Goal: Transaction & Acquisition: Purchase product/service

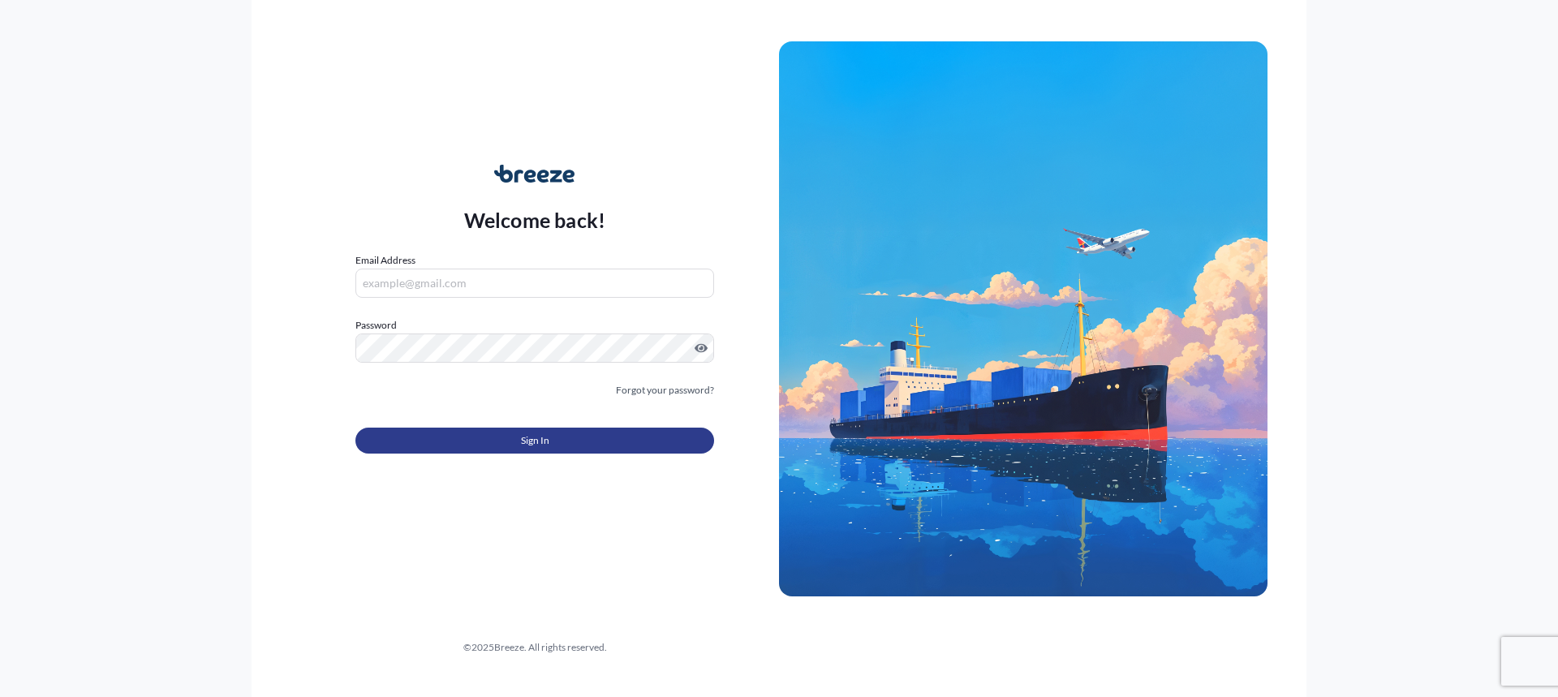
type input "[EMAIL_ADDRESS][DOMAIN_NAME]"
click at [512, 443] on button "Sign In" at bounding box center [534, 441] width 359 height 26
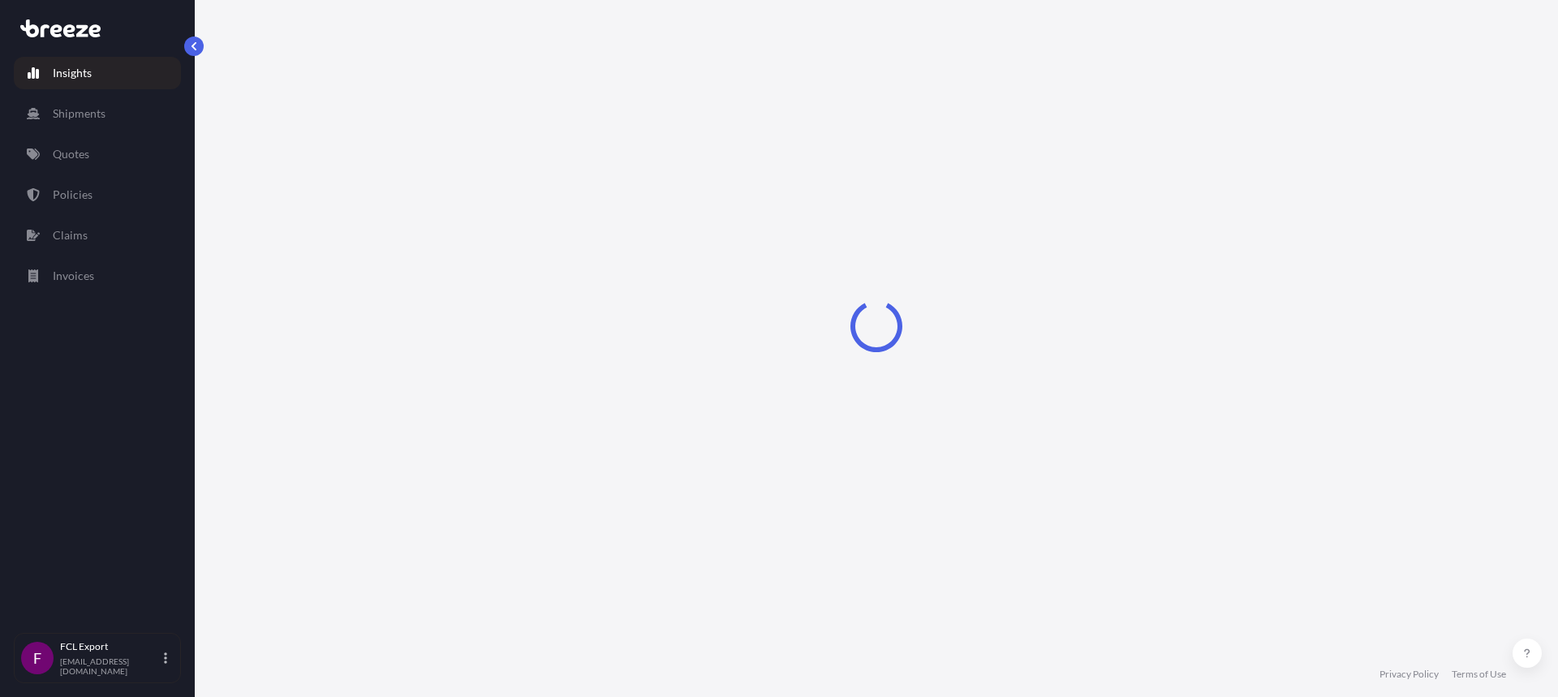
select select "2025"
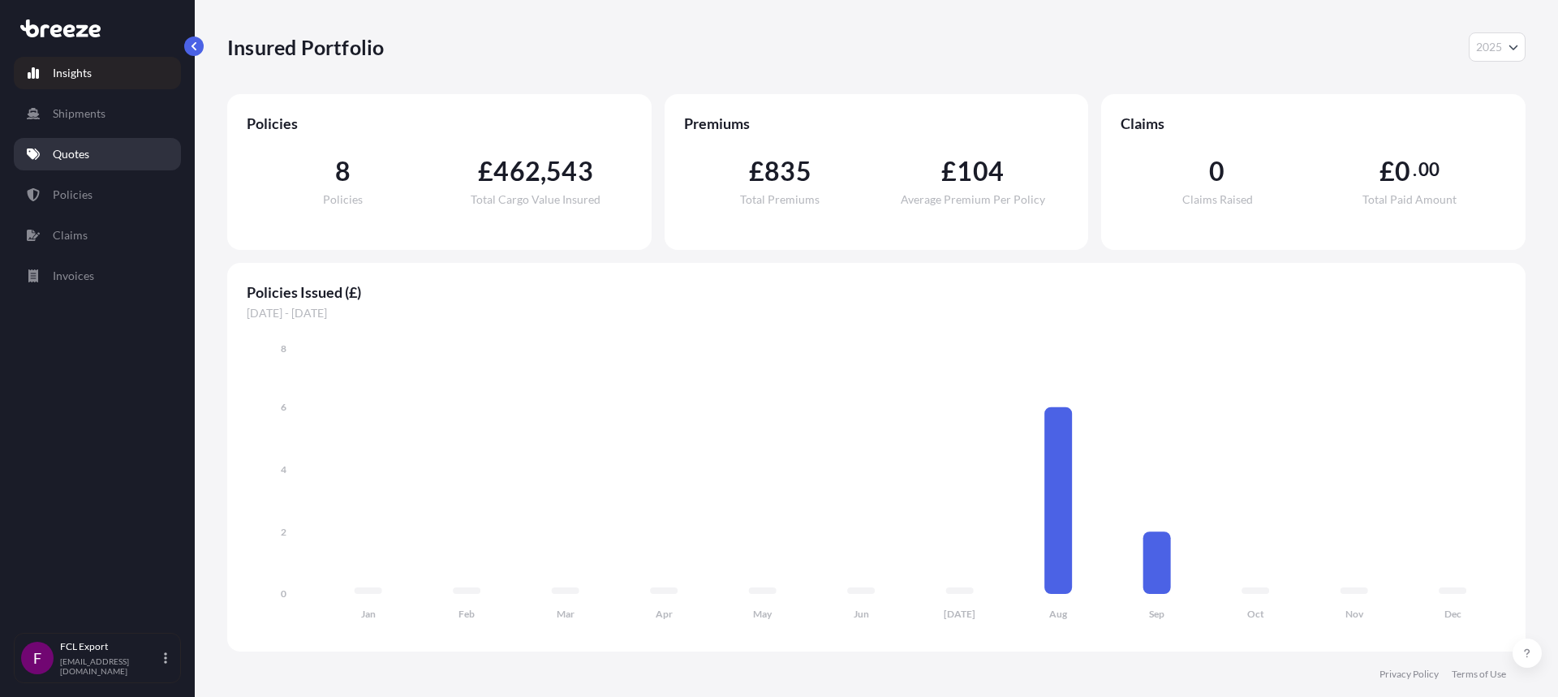
click at [103, 153] on link "Quotes" at bounding box center [97, 154] width 167 height 32
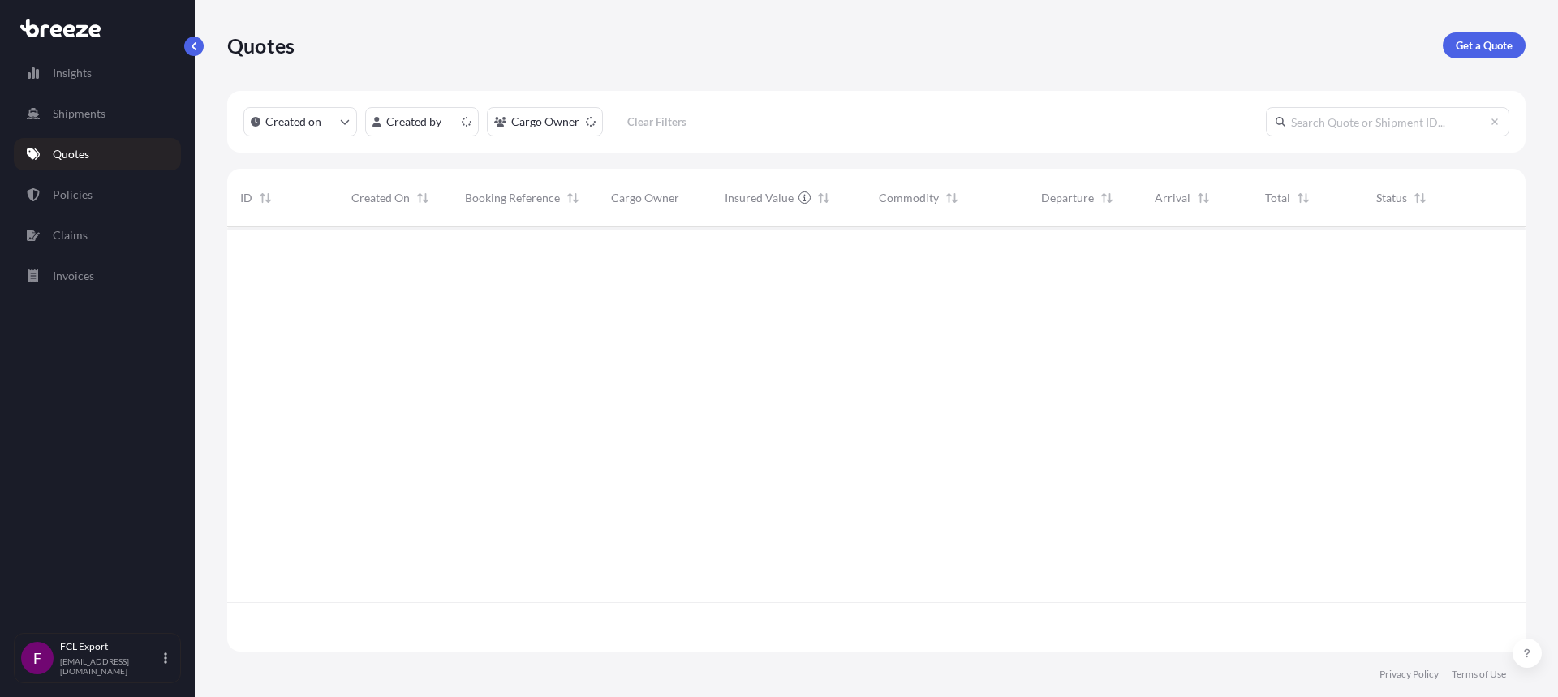
scroll to position [421, 1286]
click at [1484, 43] on p "Get a Quote" at bounding box center [1484, 45] width 57 height 16
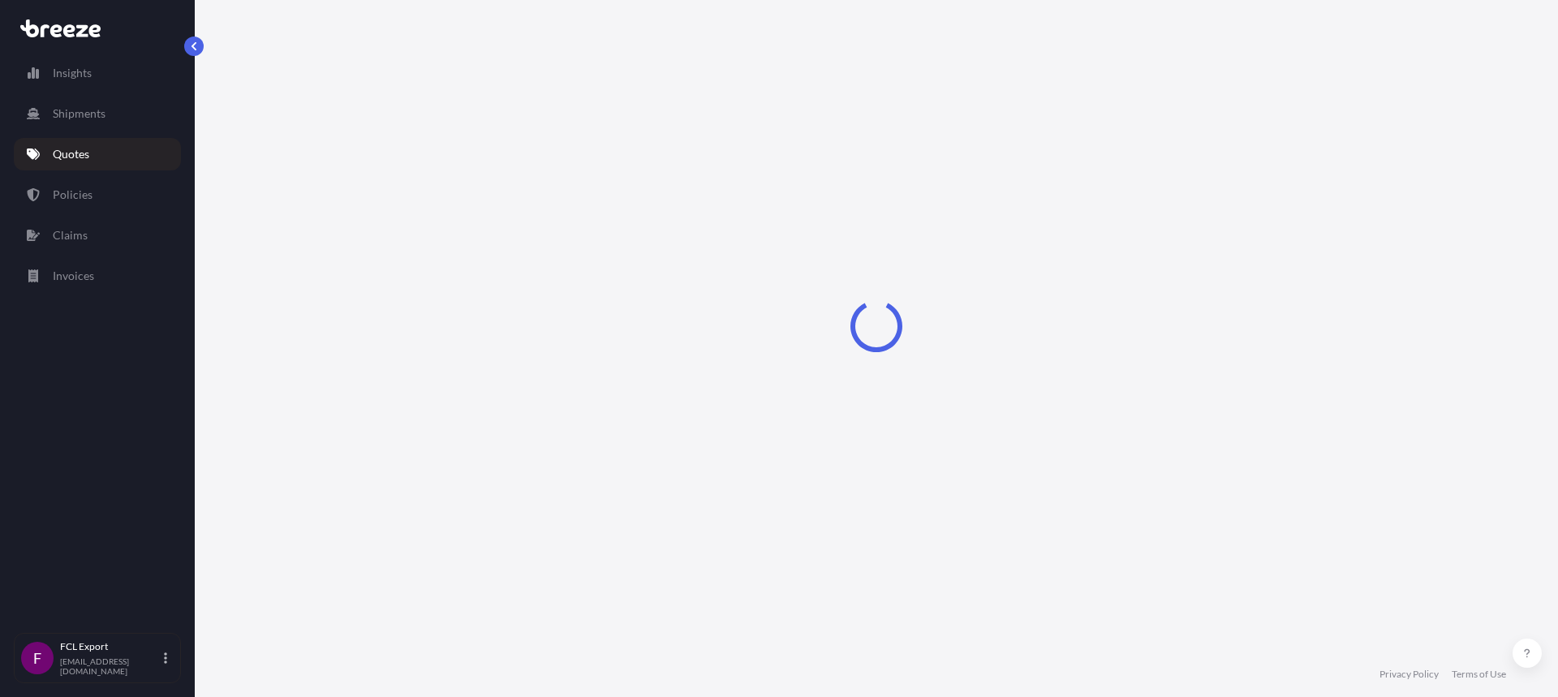
select select "Road"
select select "Sea"
select select "1"
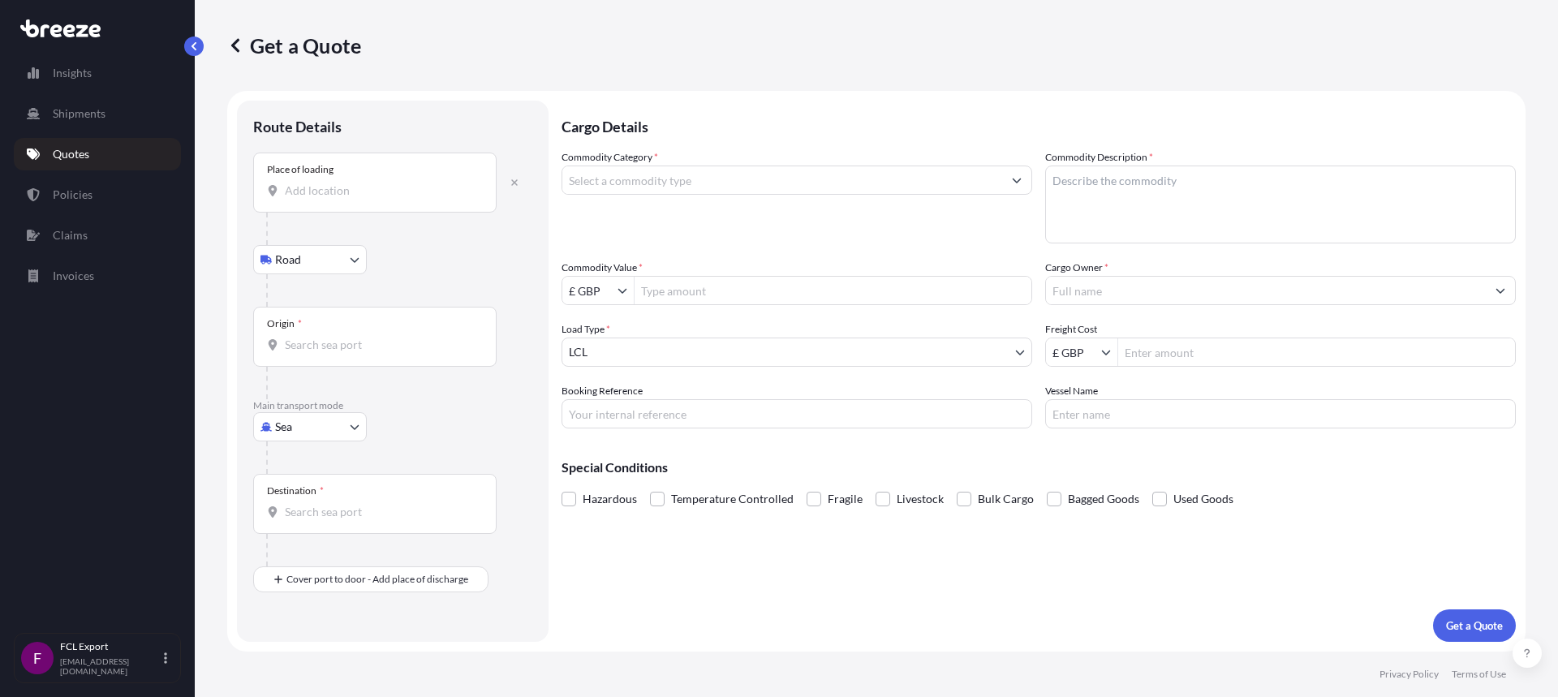
click at [301, 193] on input "Place of loading" at bounding box center [380, 191] width 191 height 16
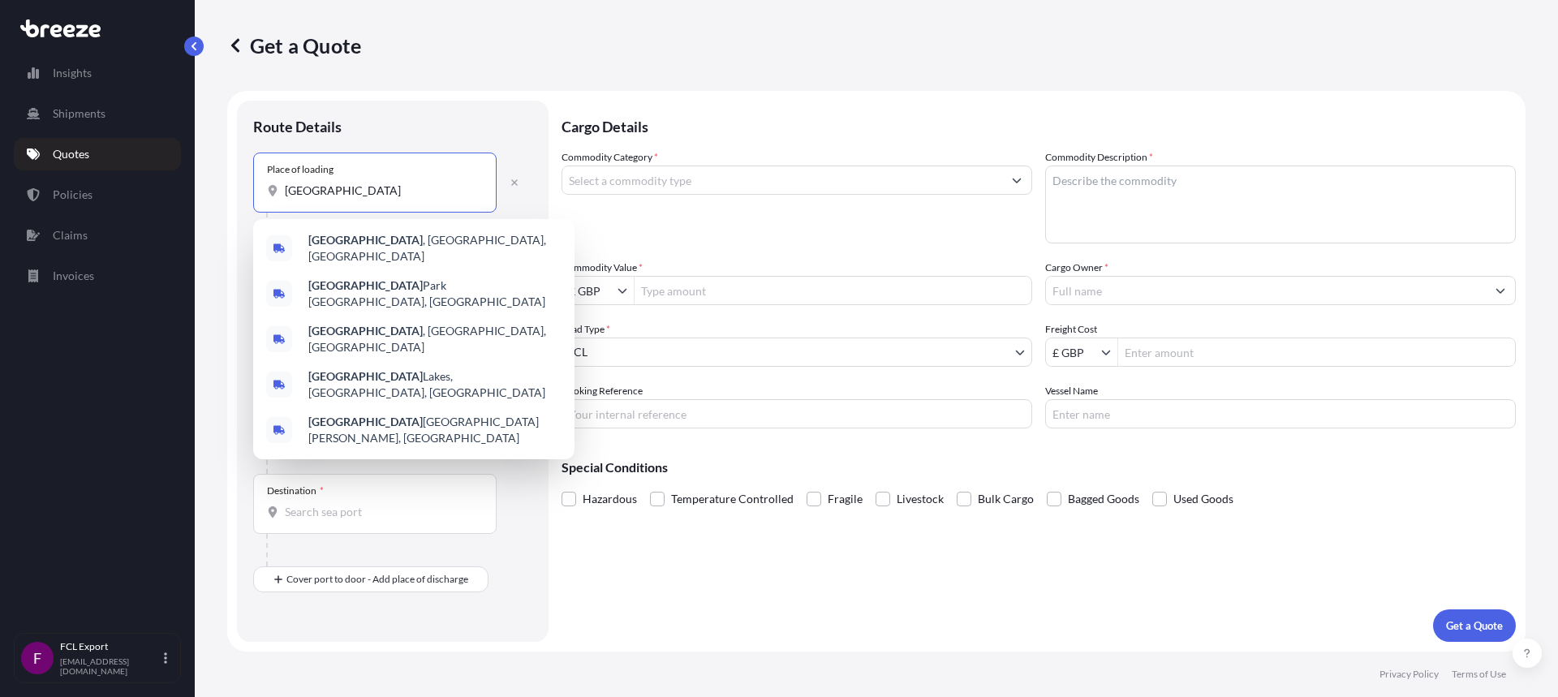
drag, startPoint x: 354, startPoint y: 191, endPoint x: 170, endPoint y: 193, distance: 184.2
click at [173, 193] on div "Insights Shipments Quotes Policies Claims Invoices F FCL Export [EMAIL_ADDRESS]…" at bounding box center [779, 348] width 1558 height 697
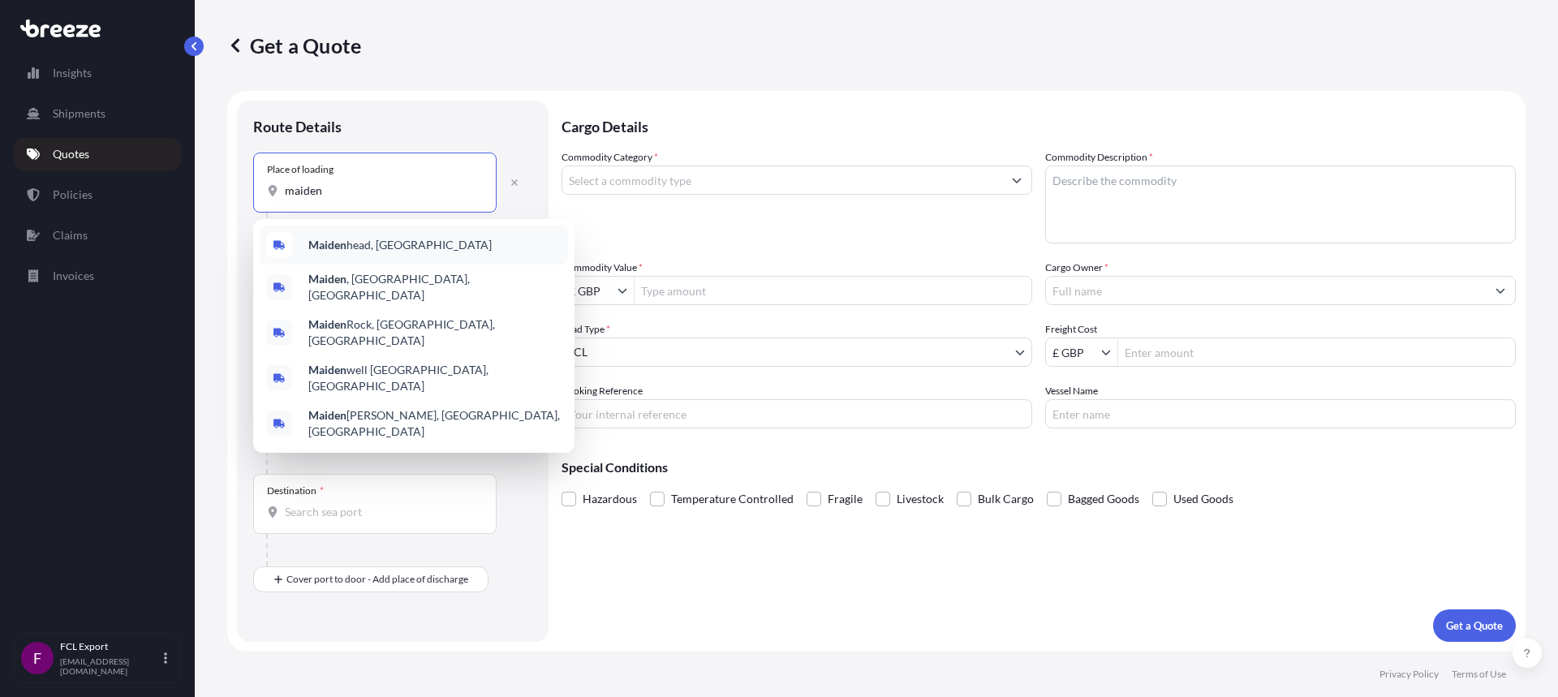
click at [308, 239] on div "Maiden head, [GEOGRAPHIC_DATA]" at bounding box center [414, 245] width 308 height 39
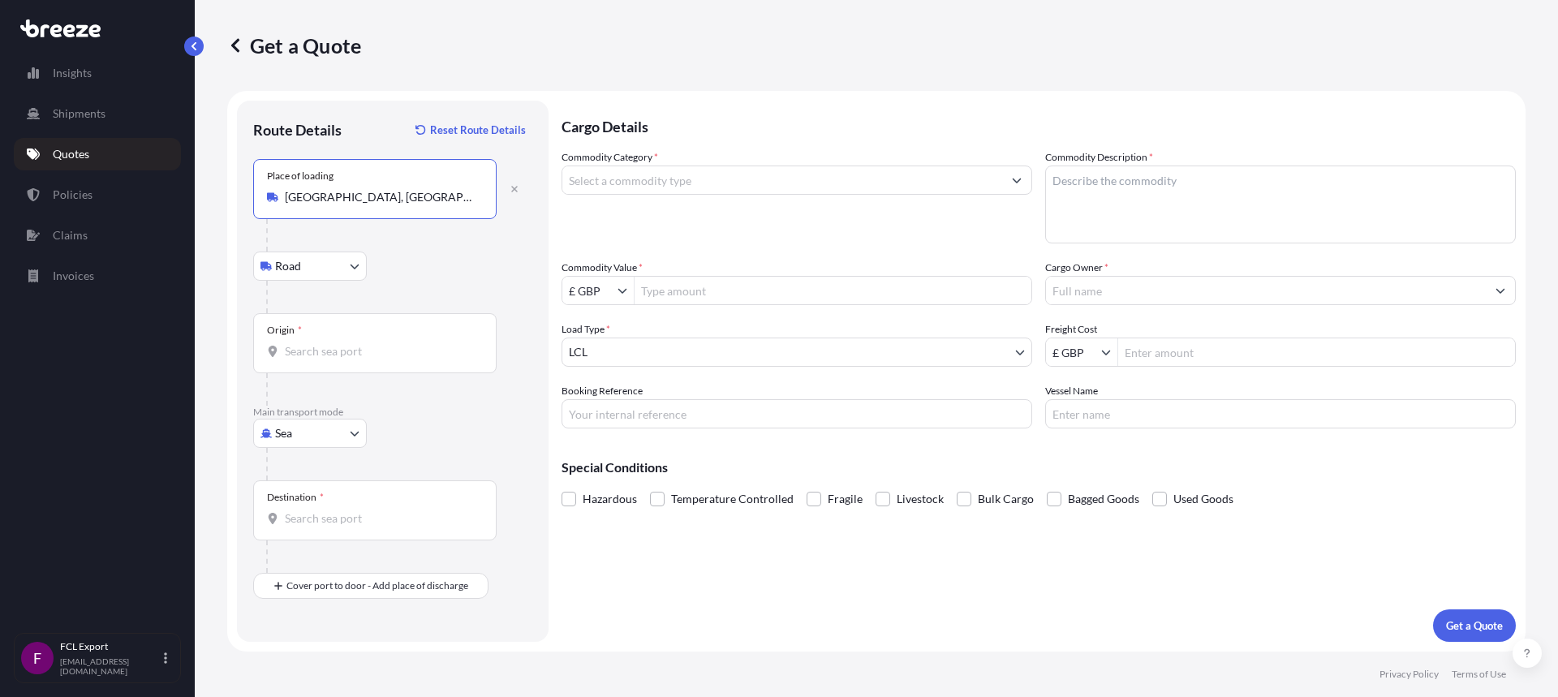
type input "[GEOGRAPHIC_DATA], [GEOGRAPHIC_DATA]"
click at [368, 263] on div "Road Road Rail" at bounding box center [392, 266] width 279 height 29
click at [356, 264] on body "Insights Shipments Quotes Policies Claims Invoices F FCL Export [EMAIL_ADDRESS]…" at bounding box center [779, 348] width 1558 height 697
click at [366, 346] on input "Origin *" at bounding box center [380, 351] width 191 height 16
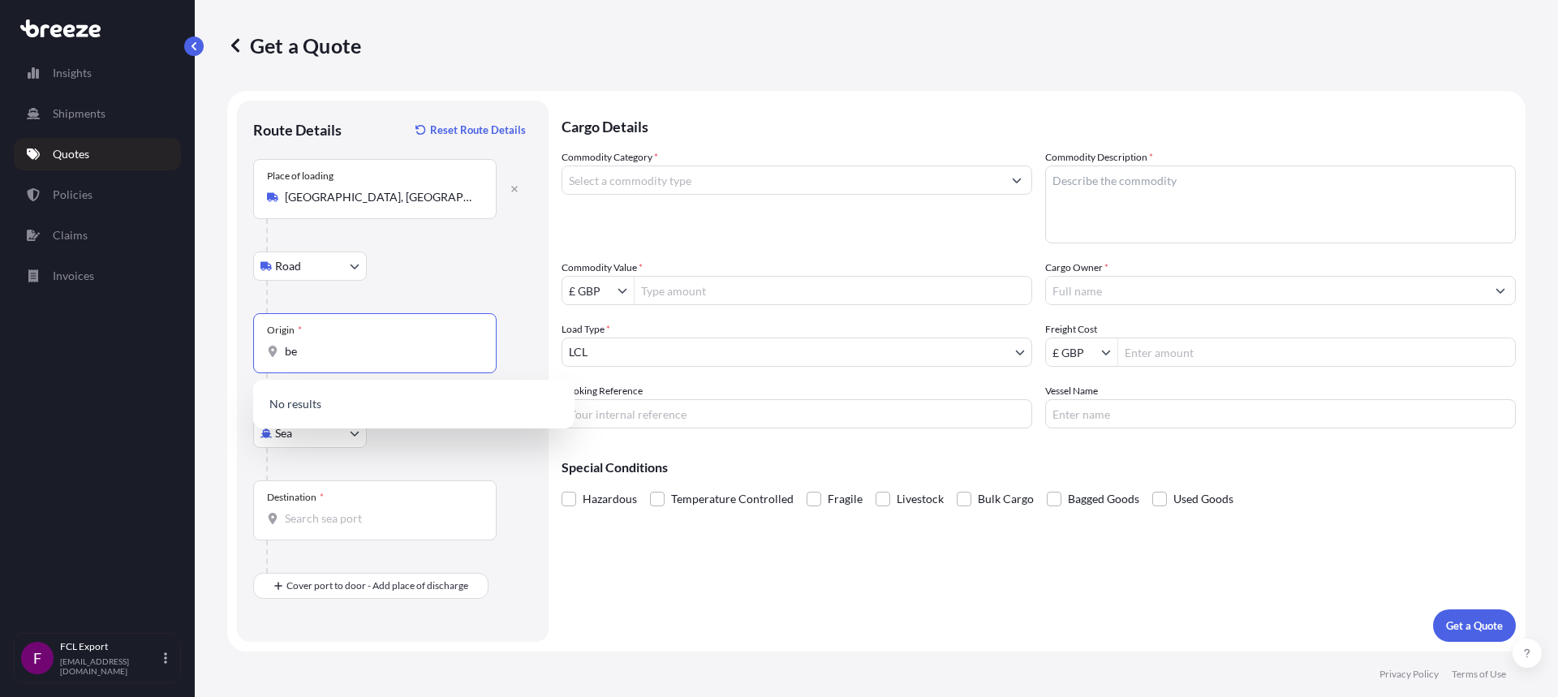
type input "b"
type input "maidenhea"
drag, startPoint x: 353, startPoint y: 352, endPoint x: 278, endPoint y: 346, distance: 74.9
click at [278, 346] on div "maidenhea" at bounding box center [375, 351] width 216 height 16
type input "M"
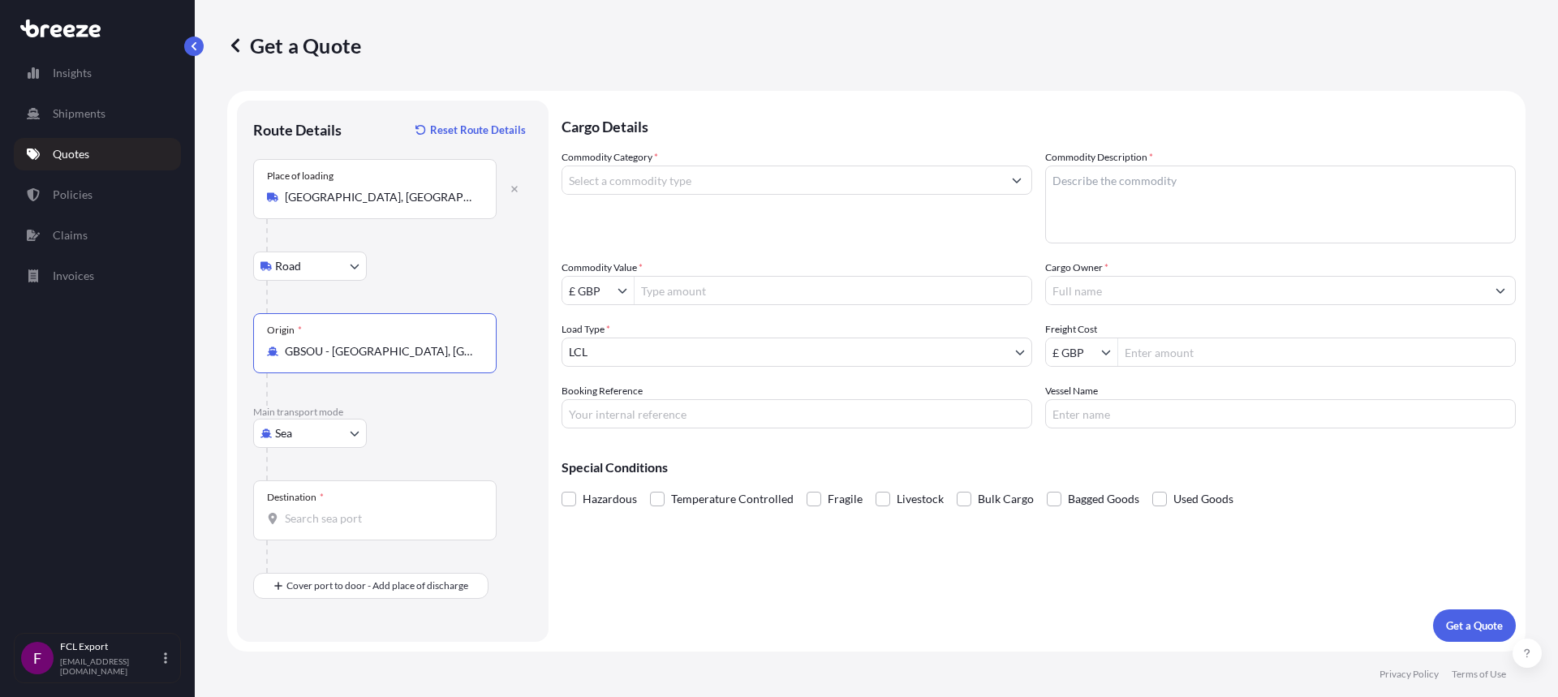
type input "GBSOU - [GEOGRAPHIC_DATA], [GEOGRAPHIC_DATA]"
click at [330, 520] on input "Destination *" at bounding box center [380, 518] width 191 height 16
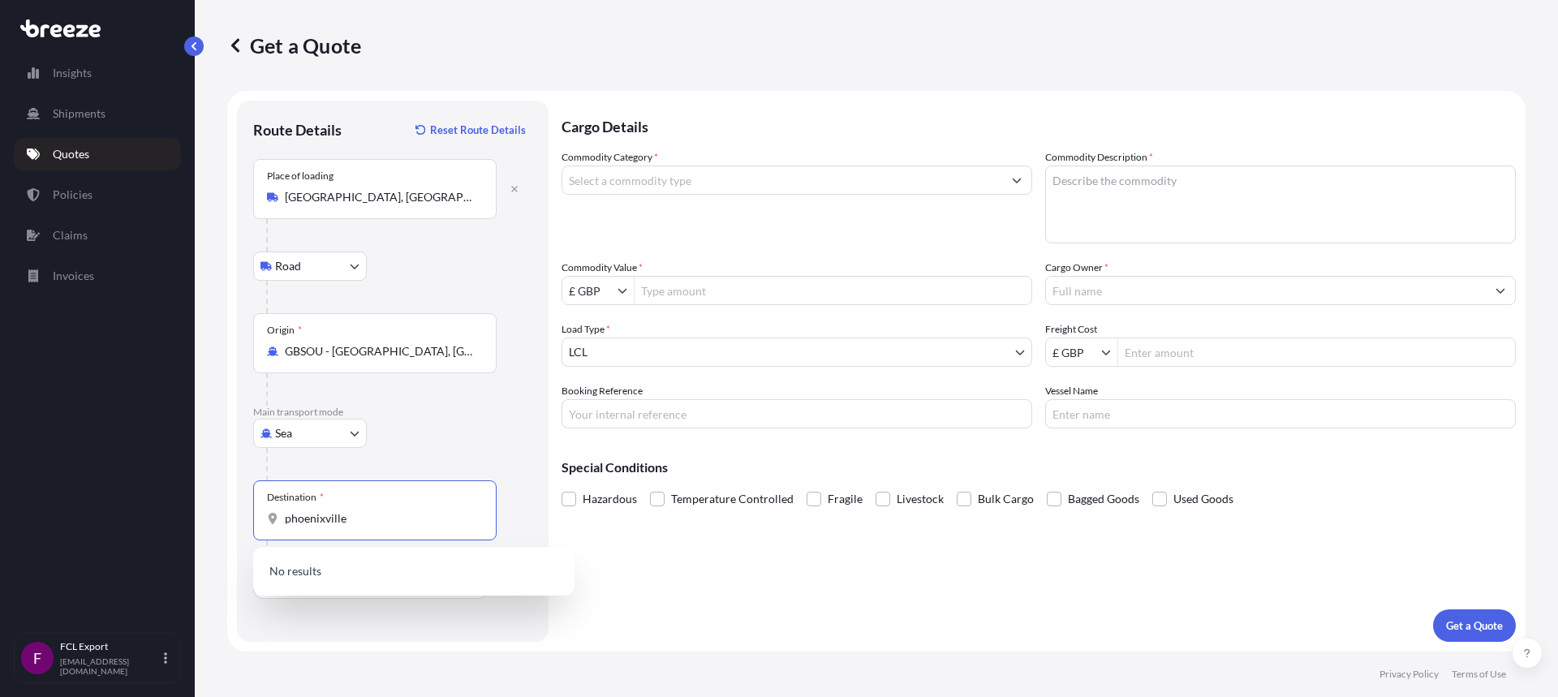
drag, startPoint x: 351, startPoint y: 519, endPoint x: 277, endPoint y: 514, distance: 74.8
click at [277, 514] on div "phoenixville" at bounding box center [375, 518] width 216 height 16
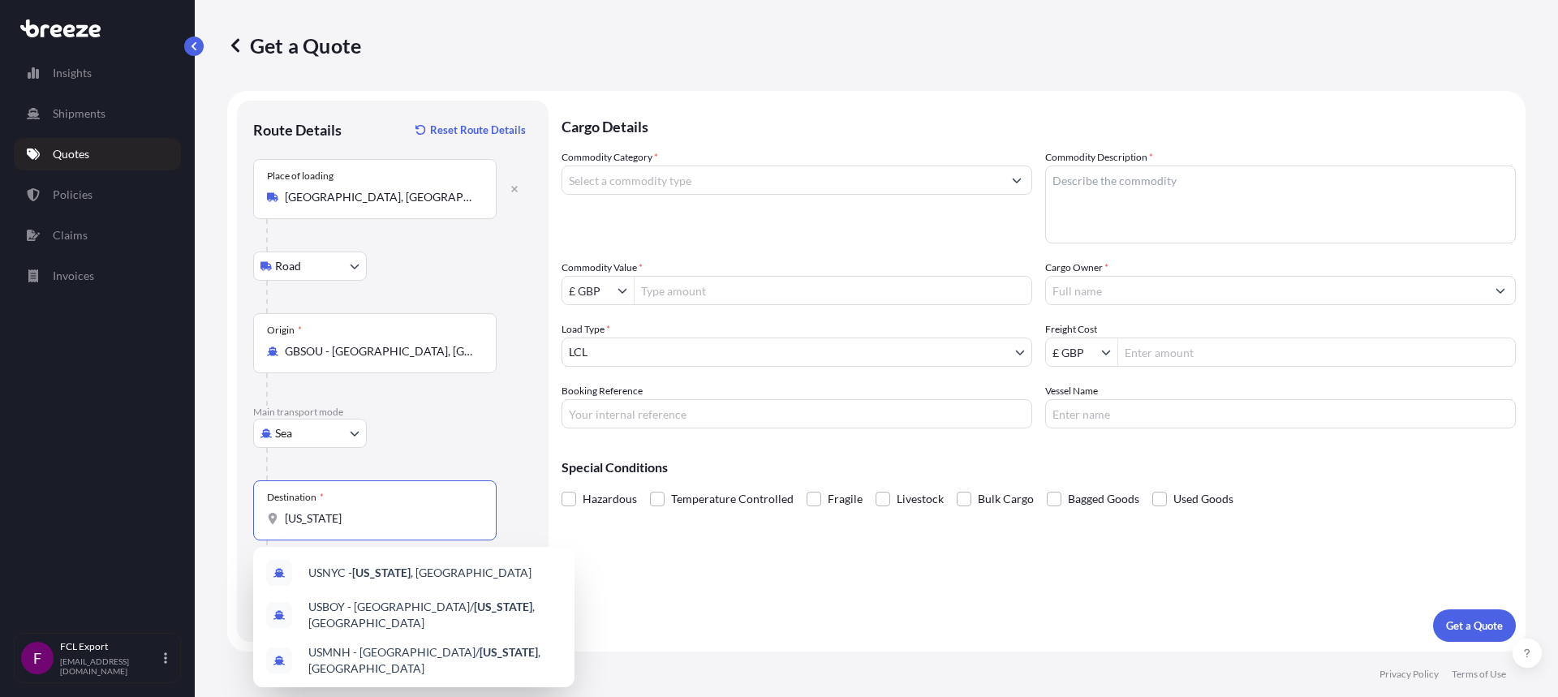
drag, startPoint x: 338, startPoint y: 514, endPoint x: 120, endPoint y: 505, distance: 217.7
click at [120, 505] on div "Insights Shipments Quotes Policies Claims Invoices F FCL Export [EMAIL_ADDRESS]…" at bounding box center [779, 348] width 1558 height 697
type input "p"
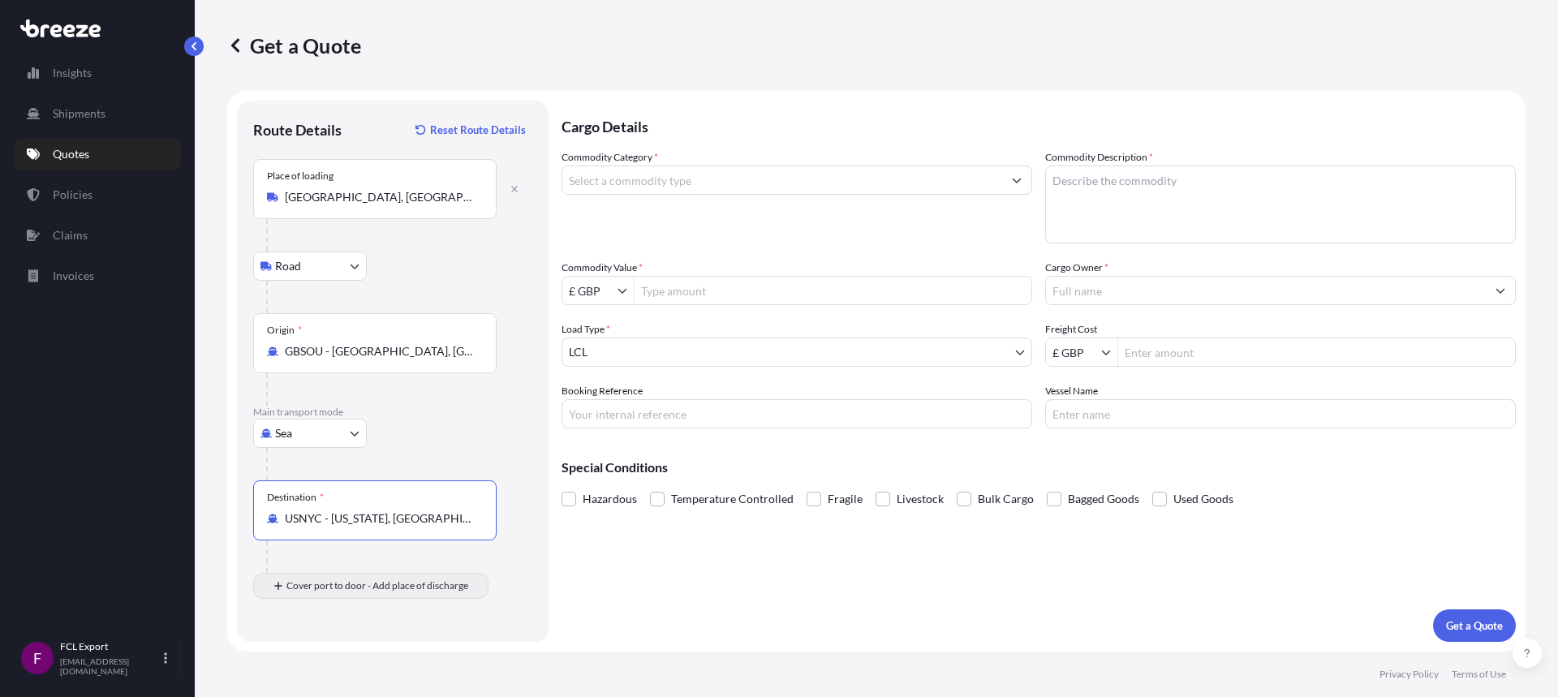
type input "USNYC - [US_STATE], [GEOGRAPHIC_DATA]"
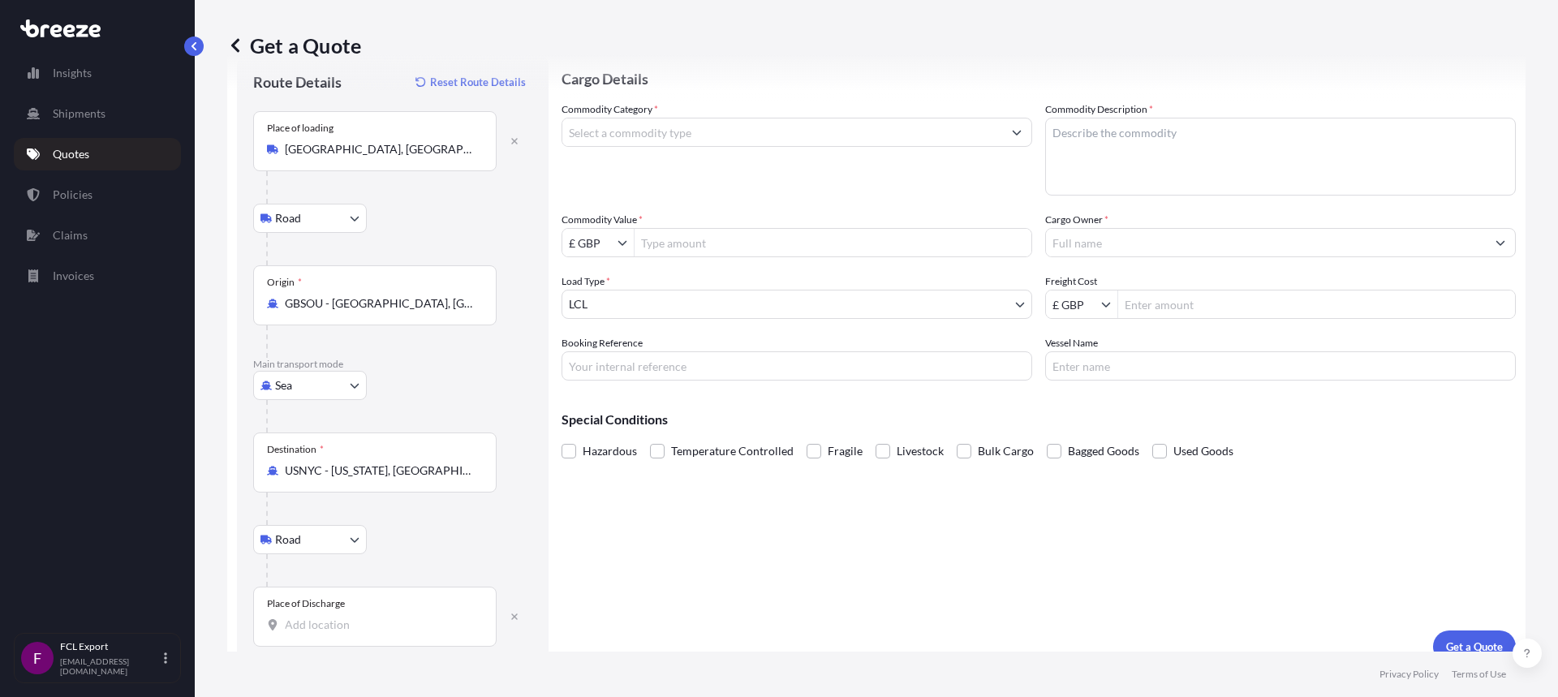
scroll to position [69, 0]
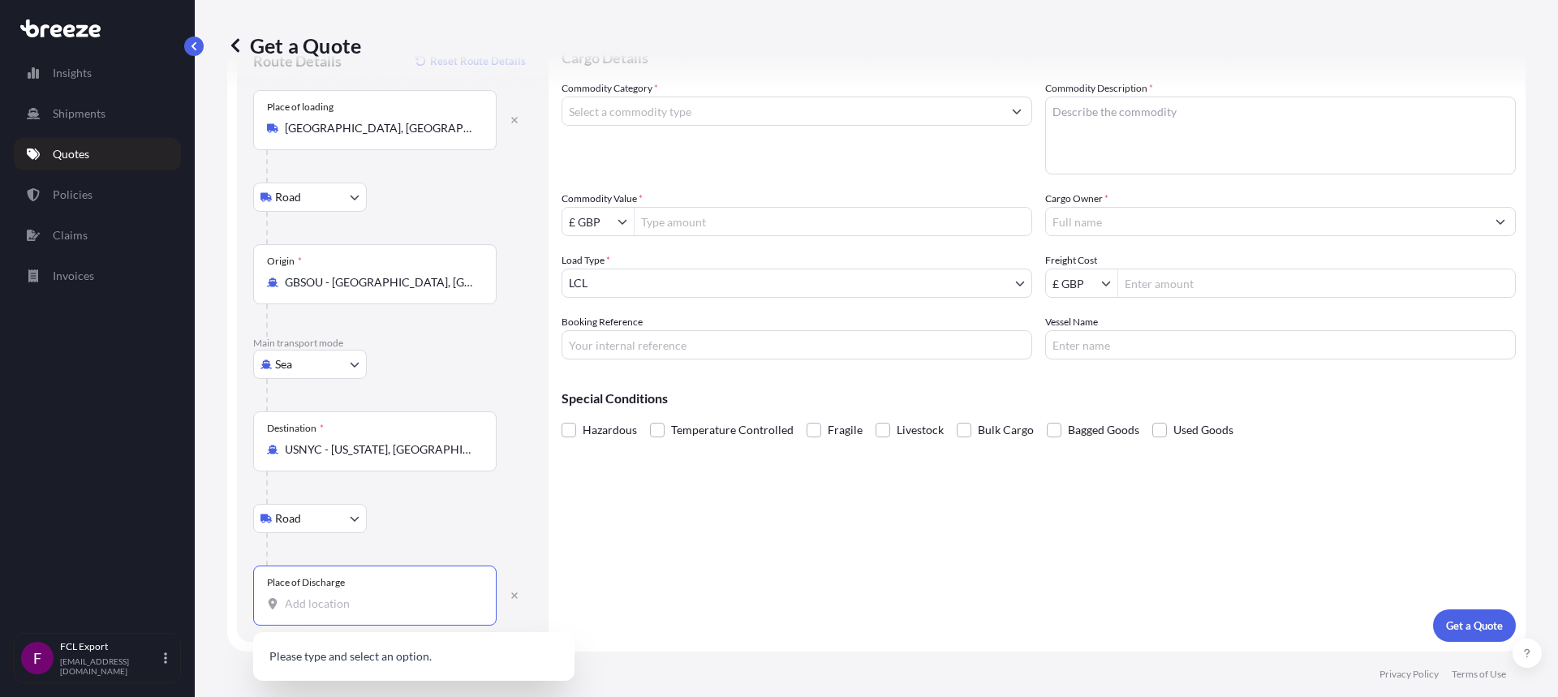
click at [355, 606] on input "Place of Discharge" at bounding box center [380, 604] width 191 height 16
click at [334, 520] on body "Insights Shipments Quotes Policies Claims Invoices F FCL Export [EMAIL_ADDRESS]…" at bounding box center [779, 348] width 1558 height 697
click at [310, 527] on body "Insights Shipments Quotes Policies Claims Invoices F FCL Export [EMAIL_ADDRESS]…" at bounding box center [779, 348] width 1558 height 697
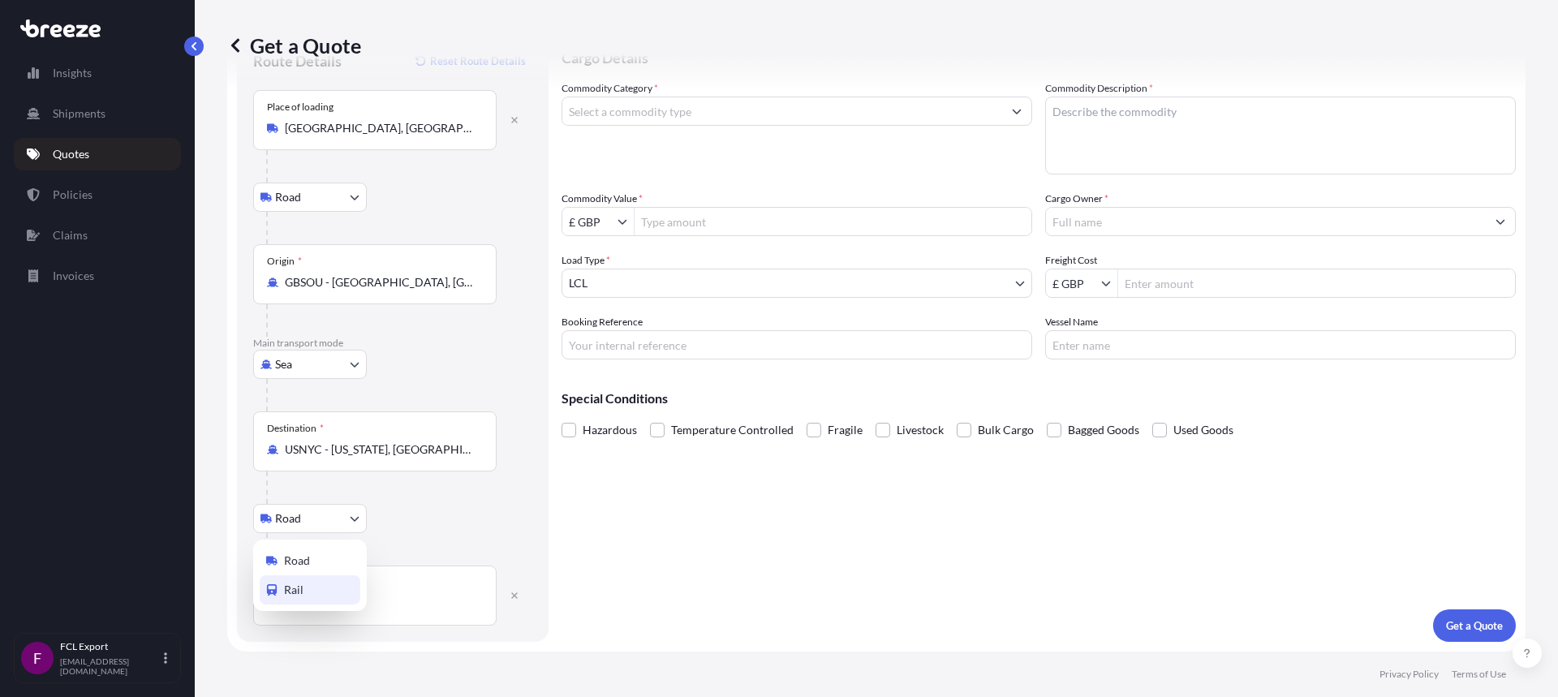
click at [315, 591] on div "Rail" at bounding box center [310, 589] width 101 height 29
select select "Rail"
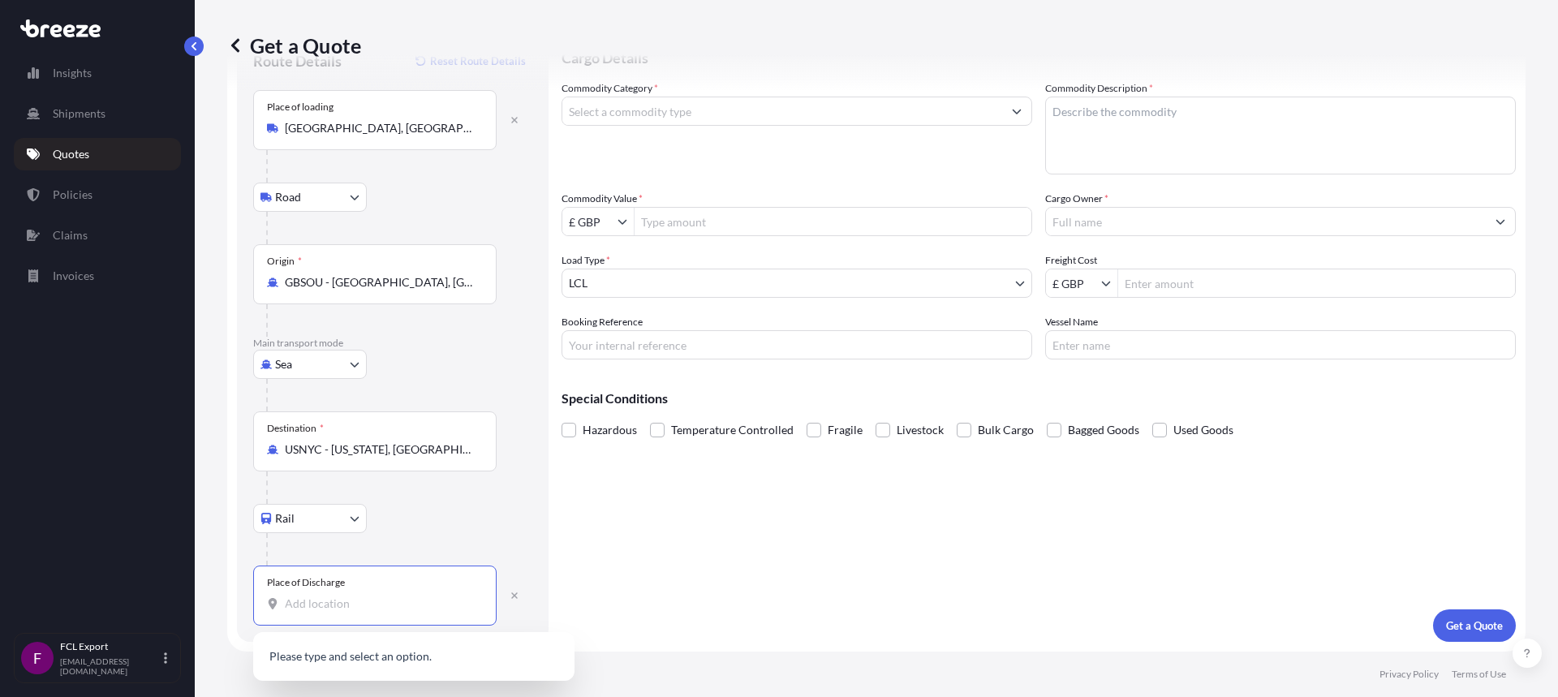
click at [324, 604] on input "Place of Discharge" at bounding box center [380, 604] width 191 height 16
type input "phoex"
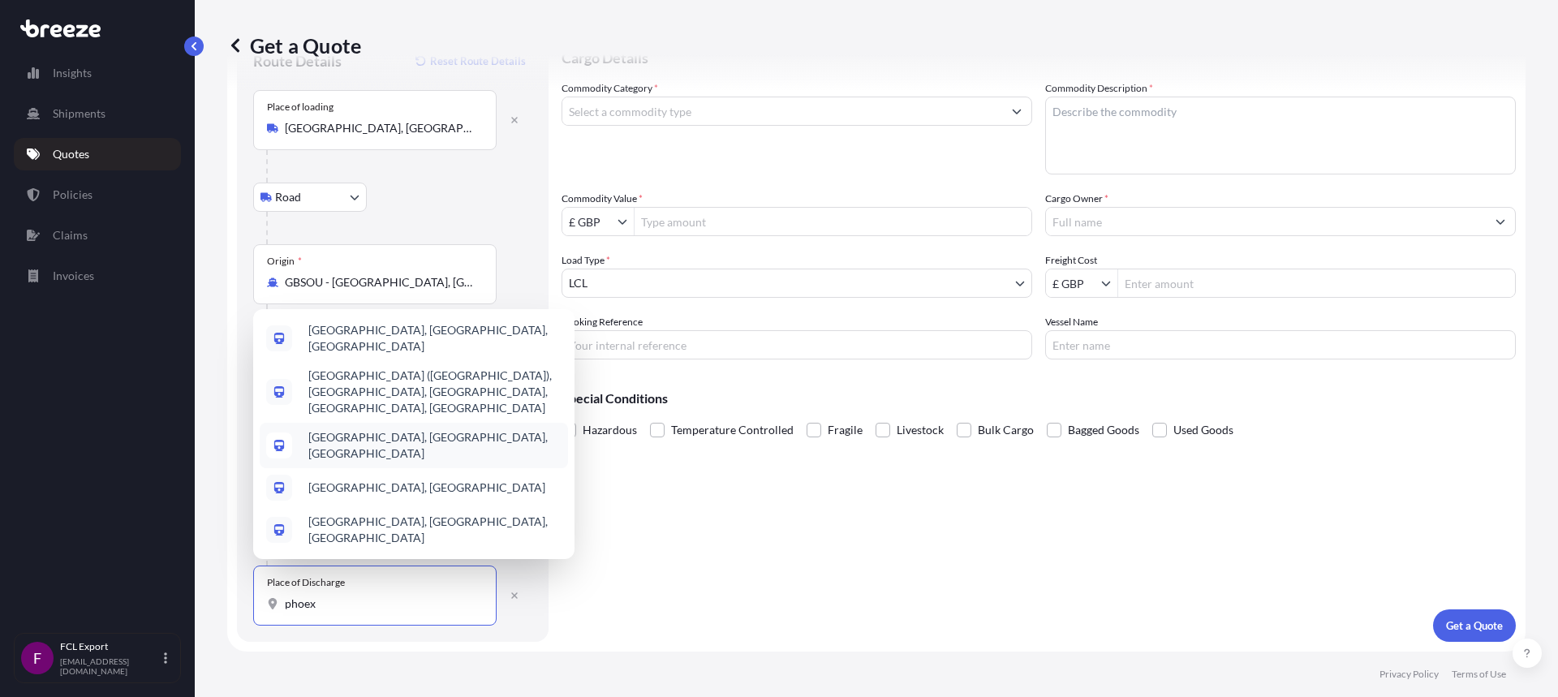
click at [412, 452] on span "[GEOGRAPHIC_DATA], [GEOGRAPHIC_DATA], [GEOGRAPHIC_DATA]" at bounding box center [434, 445] width 253 height 32
select select "Road"
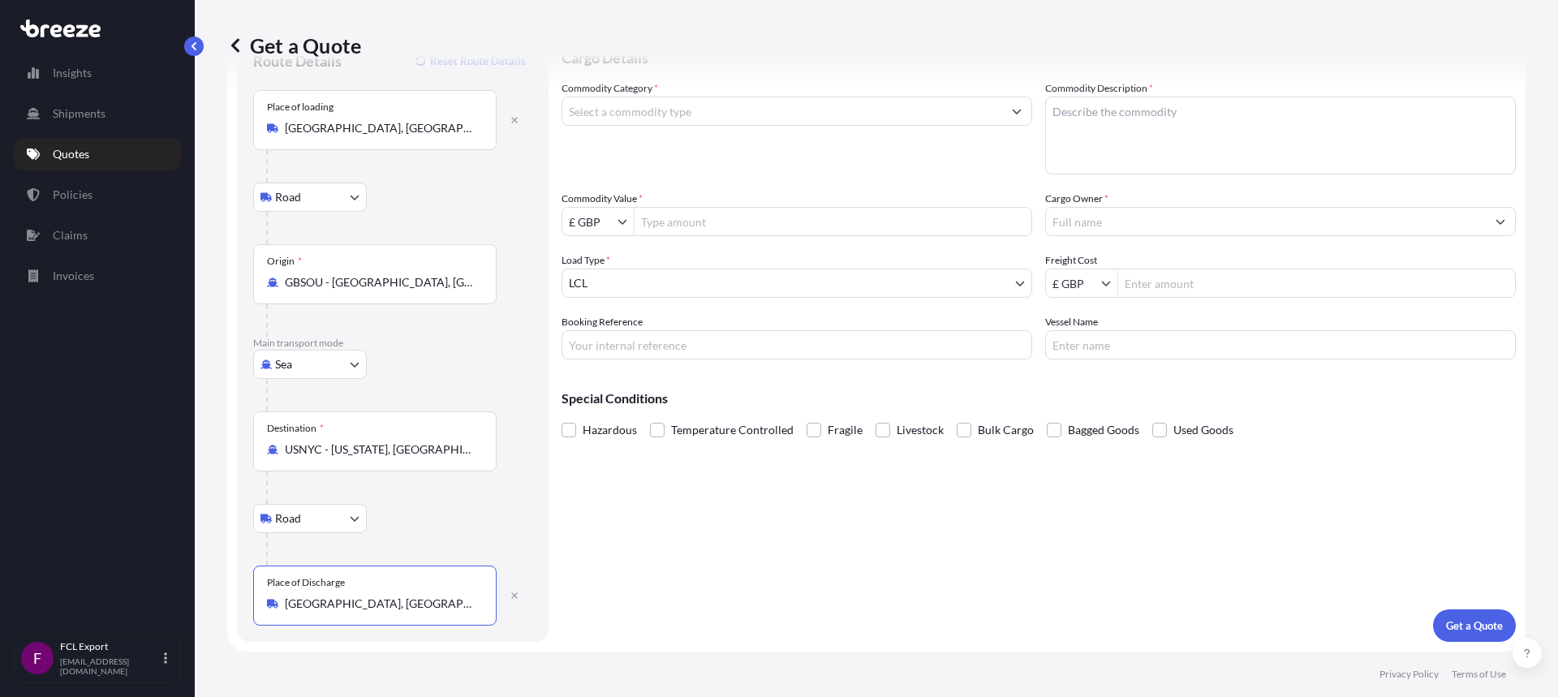
scroll to position [0, 0]
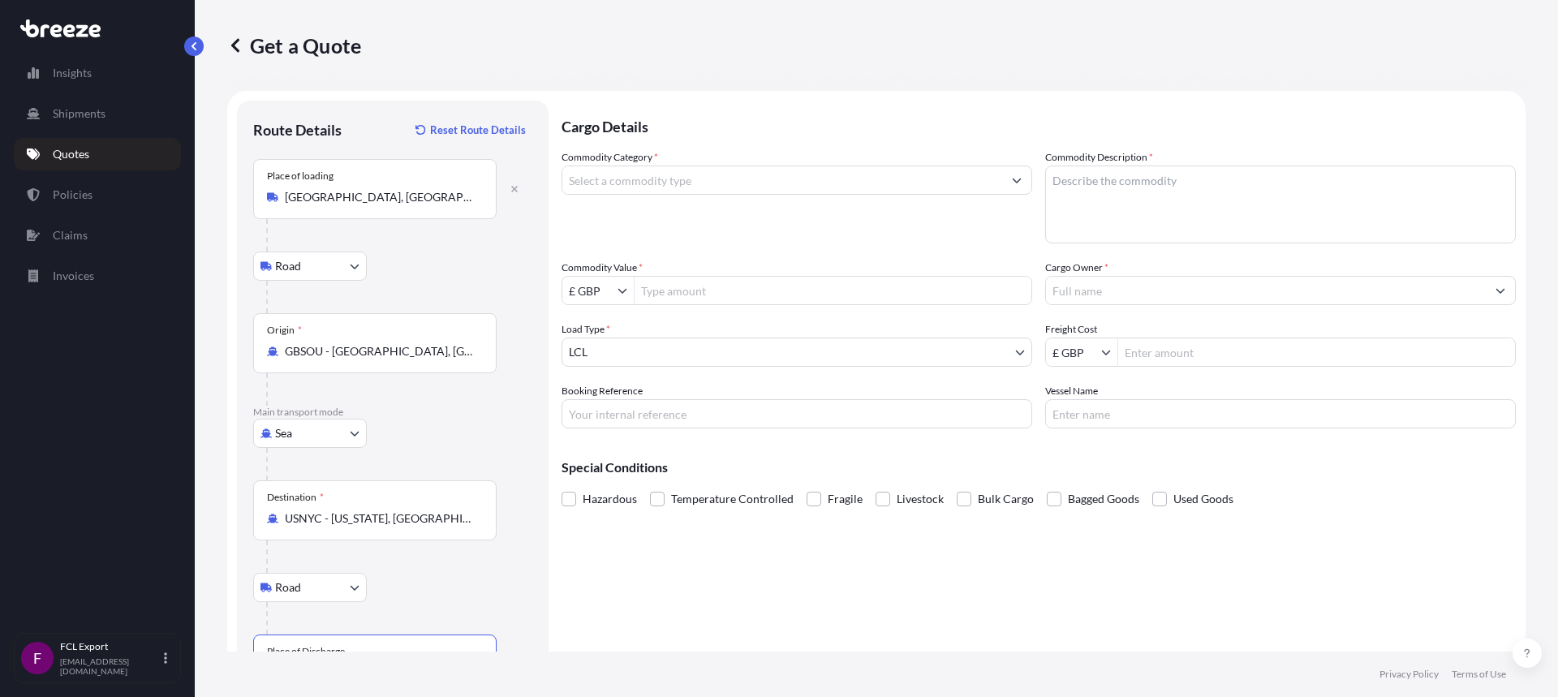
type input "[GEOGRAPHIC_DATA], [GEOGRAPHIC_DATA], [GEOGRAPHIC_DATA]"
click at [605, 169] on input "Commodity Category *" at bounding box center [782, 180] width 440 height 29
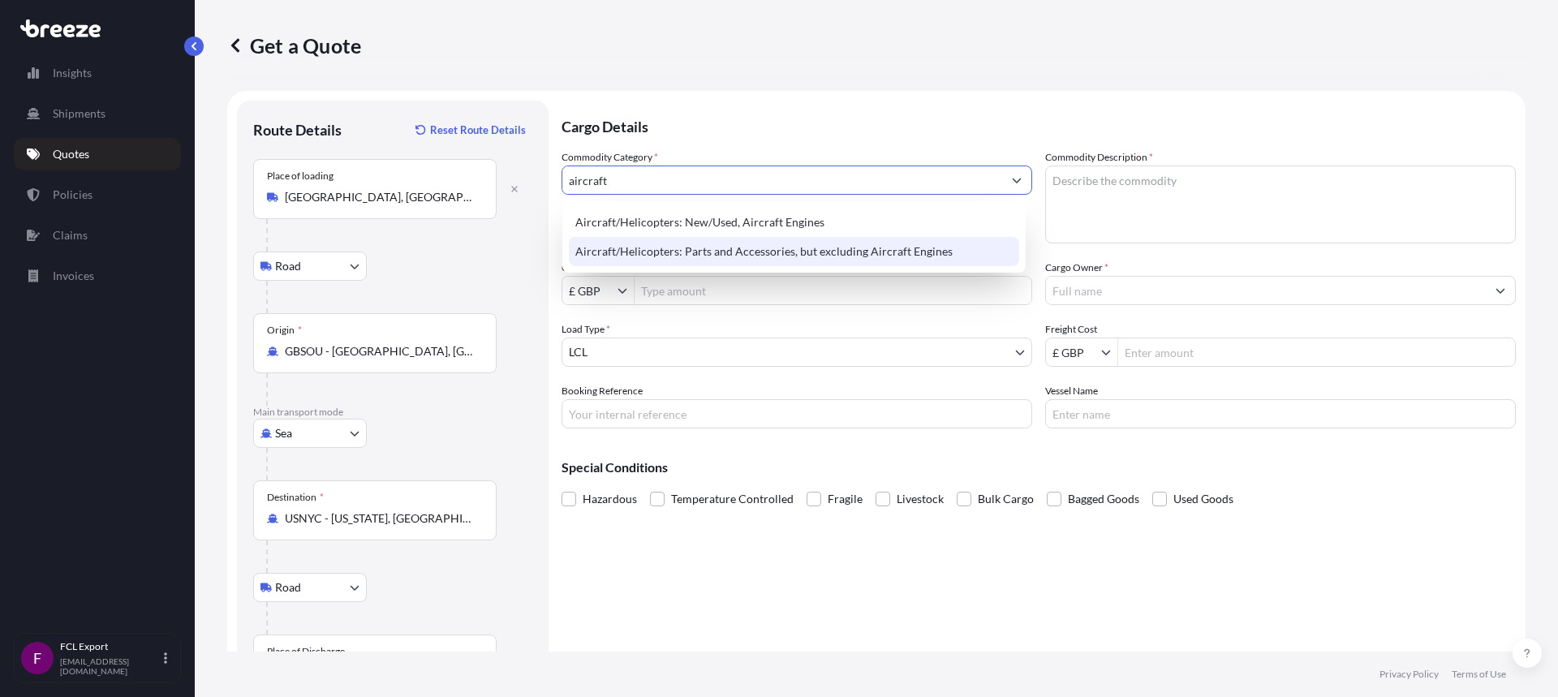
click at [691, 251] on div "Aircraft/Helicopters: Parts and Accessories, but excluding Aircraft Engines" at bounding box center [794, 251] width 450 height 29
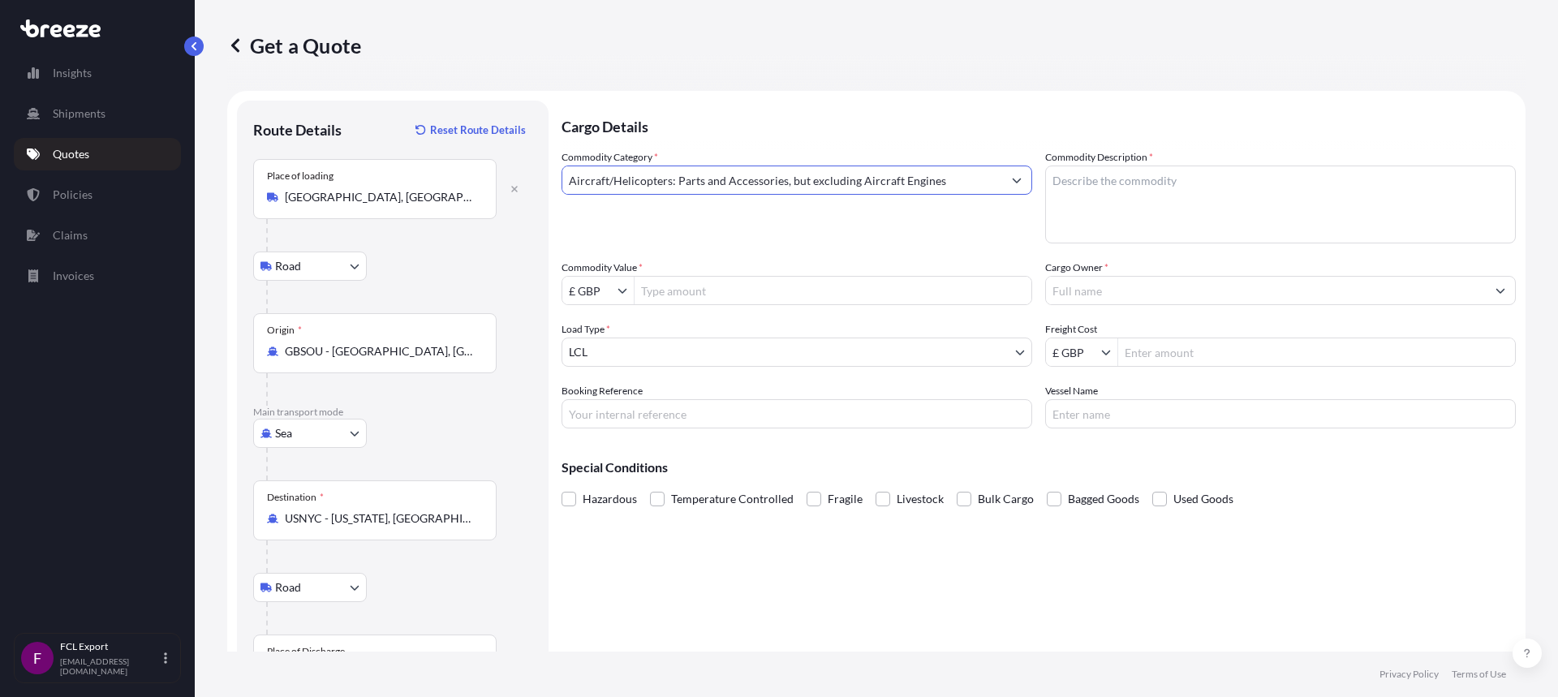
type input "Aircraft/Helicopters: Parts and Accessories, but excluding Aircraft Engines"
click at [1098, 200] on textarea "Commodity Description *" at bounding box center [1280, 205] width 471 height 78
click at [1089, 207] on textarea "Commodity Description *" at bounding box center [1280, 205] width 471 height 78
paste textarea "5 PACKAGES 812.000 30.000 SEAL: CONSISTING OF AIRCRAFT KGM MTQ MLGB0319655 ENGI…"
click at [1197, 174] on textarea "5 PACKAGES 812.000 30.000 SEAL: CONSISTING OF AIRCRAFT KGM MTQ MLGB0319655 ENGI…" at bounding box center [1280, 205] width 471 height 78
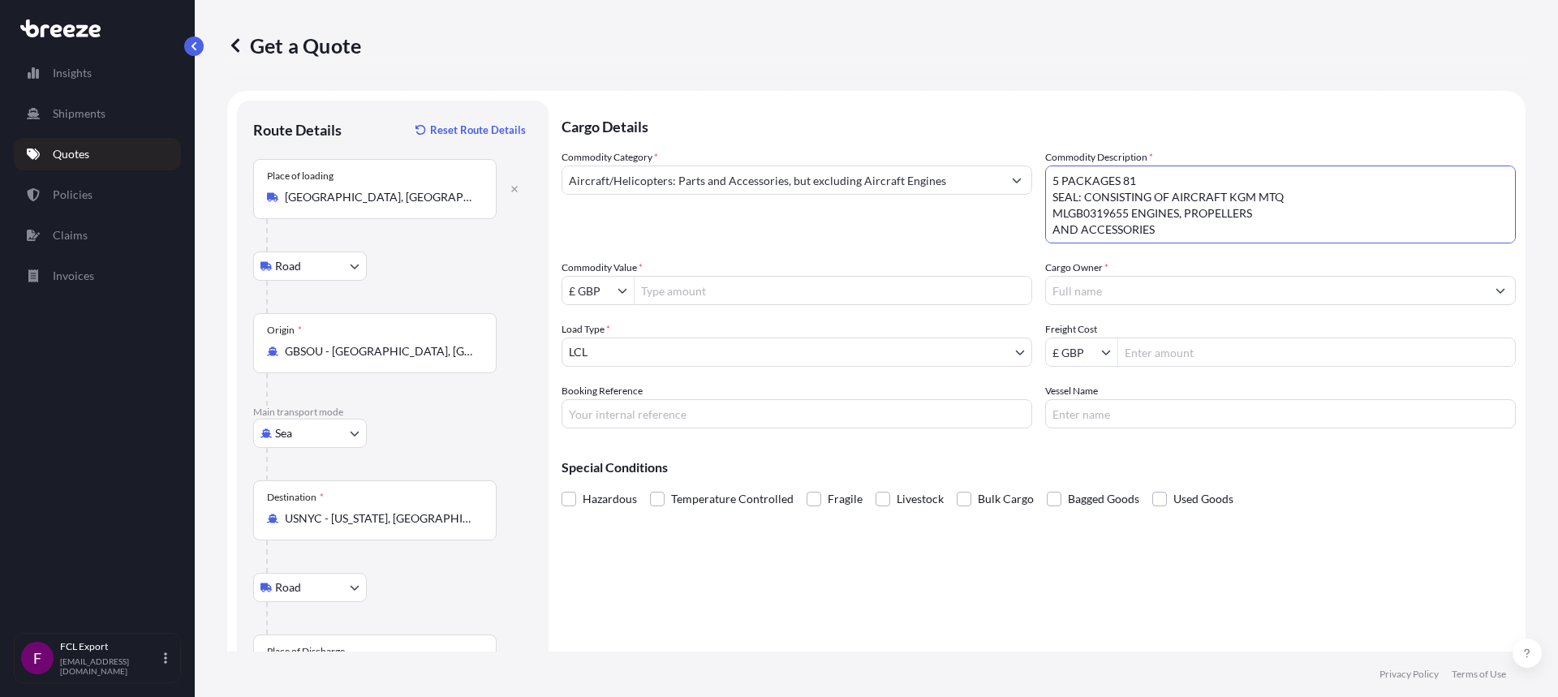
click at [1078, 196] on textarea "5 PACKAGES 81 SEAL: CONSISTING OF AIRCRAFT KGM MTQ MLGB0319655 ENGINES, PROPELL…" at bounding box center [1280, 205] width 471 height 78
click at [1129, 213] on textarea "5 PACKAGES 81 CONSISTING OF AIRCRAFT KGM MTQ MLGB0319655 ENGINES, PROPELLERS AN…" at bounding box center [1280, 205] width 471 height 78
click at [1152, 179] on textarea "5 PACKAGES 81 CONSISTING OF AIRCRAFT KGM MTQENGINES, PROPELLERS AND ACCESSORIES" at bounding box center [1280, 205] width 471 height 78
click at [1296, 196] on textarea "5 PACKAGES CONSISTING OF AIRCRAFT KGM MTQENGINES, PROPELLERS AND ACCESSORIES" at bounding box center [1280, 205] width 471 height 78
click at [1246, 191] on textarea "5 PACKAGES CONSISTING OF AIRCRAFT KGM MTQENGINES, PROPELLERS AND ACCESSORIES" at bounding box center [1280, 205] width 471 height 78
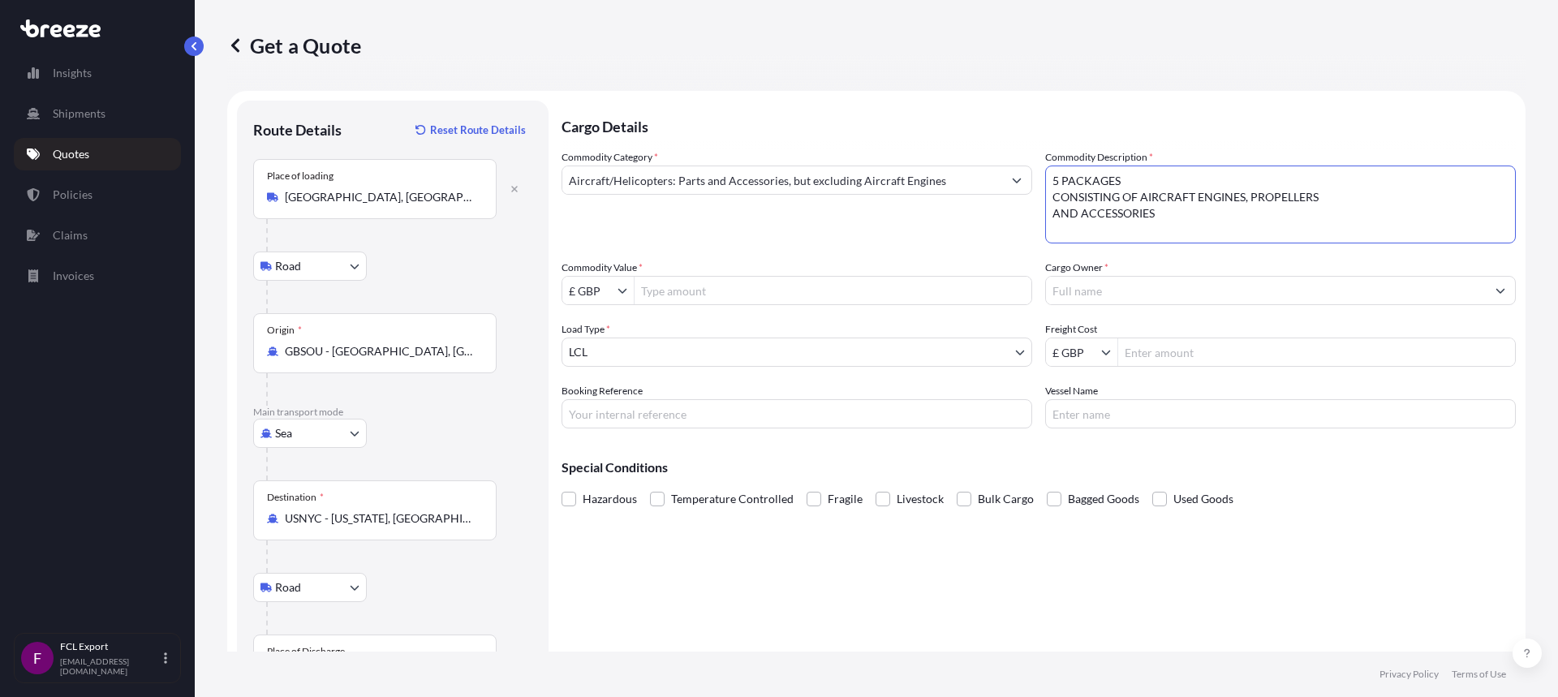
click at [1045, 194] on textarea "5 PACKAGES CONSISTING OF AIRCRAFT ENGINES, PROPELLERS AND ACCESSORIES" at bounding box center [1280, 205] width 471 height 78
click at [1295, 226] on textarea "5 PACKAGES CONSISTING OF AIRCRAFT ENGINES, PROPELLERS AND ACCESSORIES" at bounding box center [1280, 205] width 471 height 78
type textarea "5 PACKAGES CONSISTING OF AIRCRAFT ENGINES, PROPELLERS AND ACCESSORIES"
click at [701, 286] on input "Commodity Value *" at bounding box center [833, 290] width 397 height 29
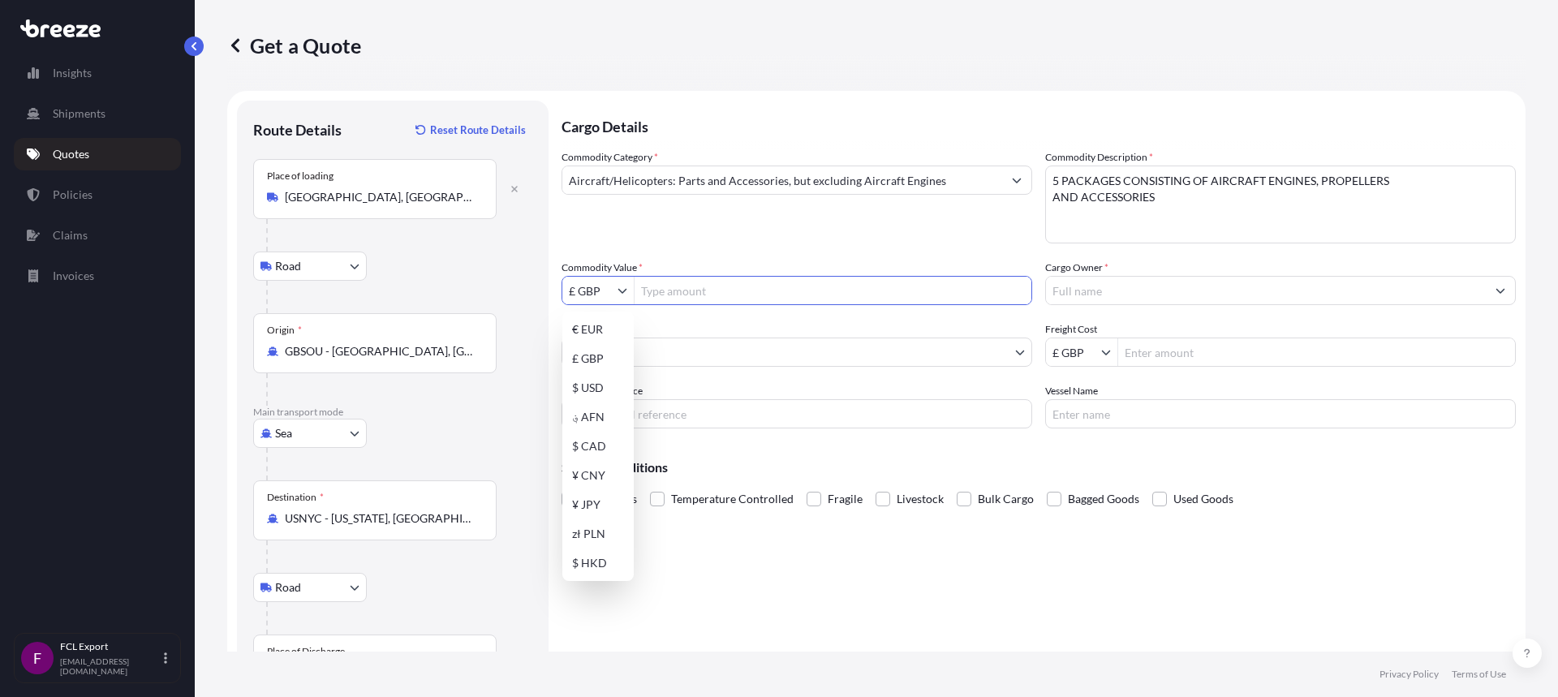
click at [621, 290] on icon "Show suggestions" at bounding box center [623, 291] width 10 height 10
click at [613, 382] on div "$ USD" at bounding box center [598, 387] width 65 height 29
type input "$ USD"
click at [661, 287] on input "Commodity Value *" at bounding box center [833, 290] width 397 height 29
type input "55,000"
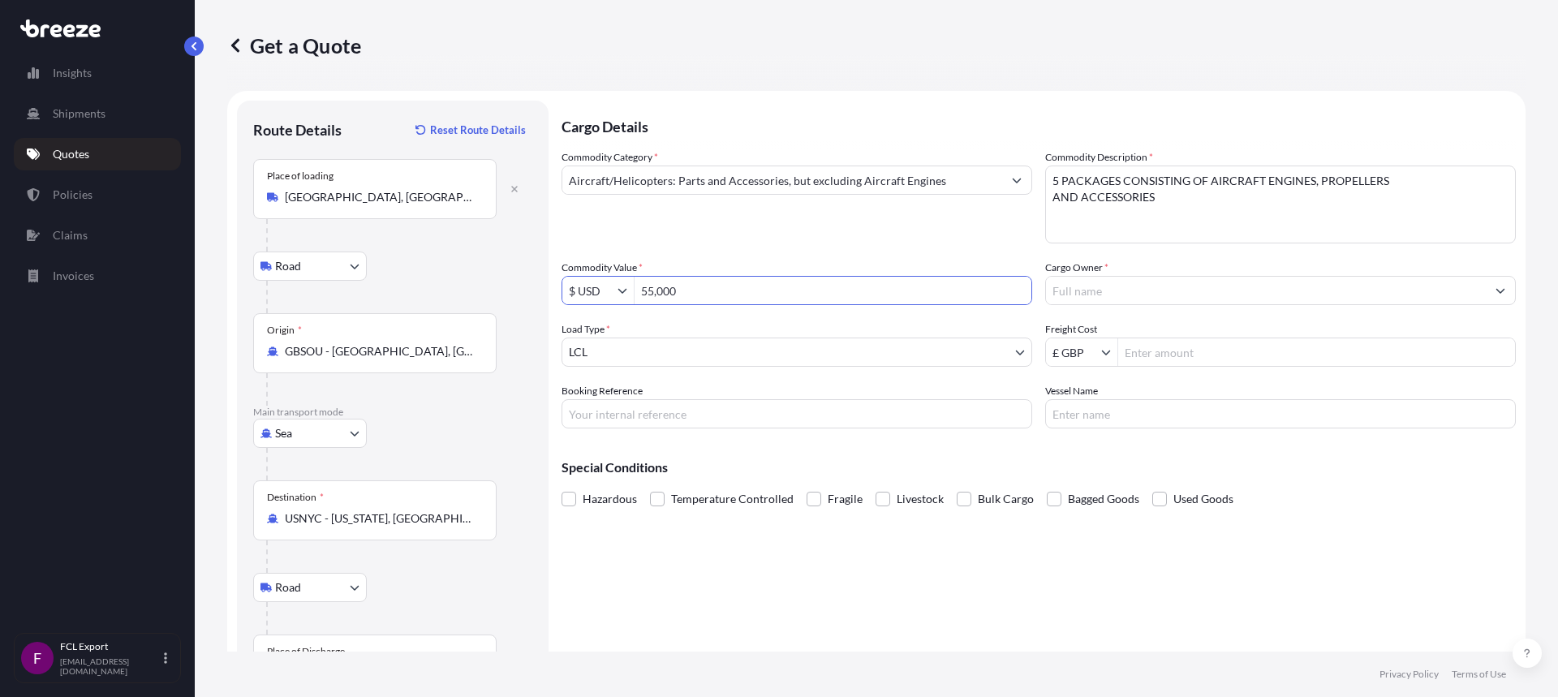
click at [1176, 349] on input "Freight Cost" at bounding box center [1316, 352] width 397 height 29
type input "2,545"
click at [1144, 411] on input "Vessel Name" at bounding box center [1280, 413] width 471 height 29
click at [630, 408] on input "Booking Reference" at bounding box center [797, 413] width 471 height 29
type input "b"
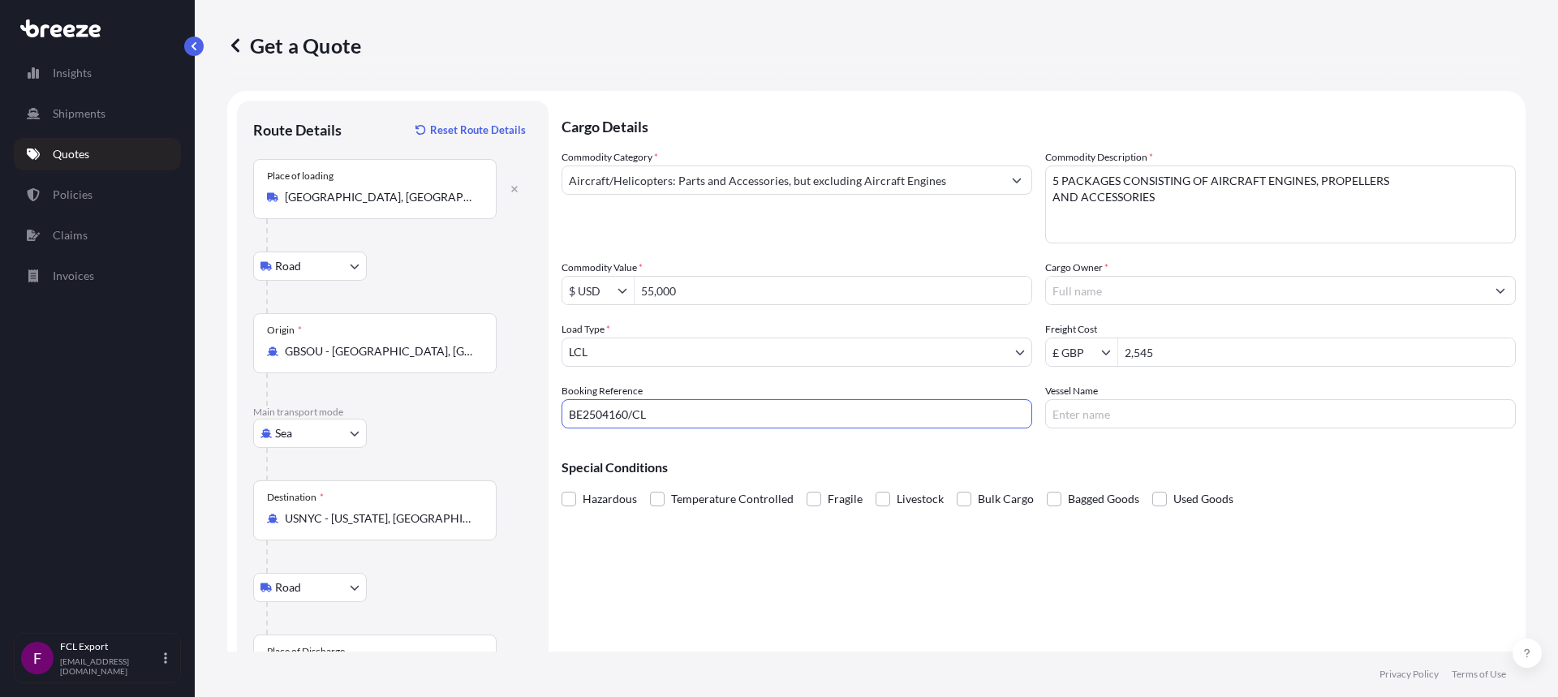
type input "BE2504160/CL"
click at [1183, 411] on input "Vessel Name" at bounding box center [1280, 413] width 471 height 29
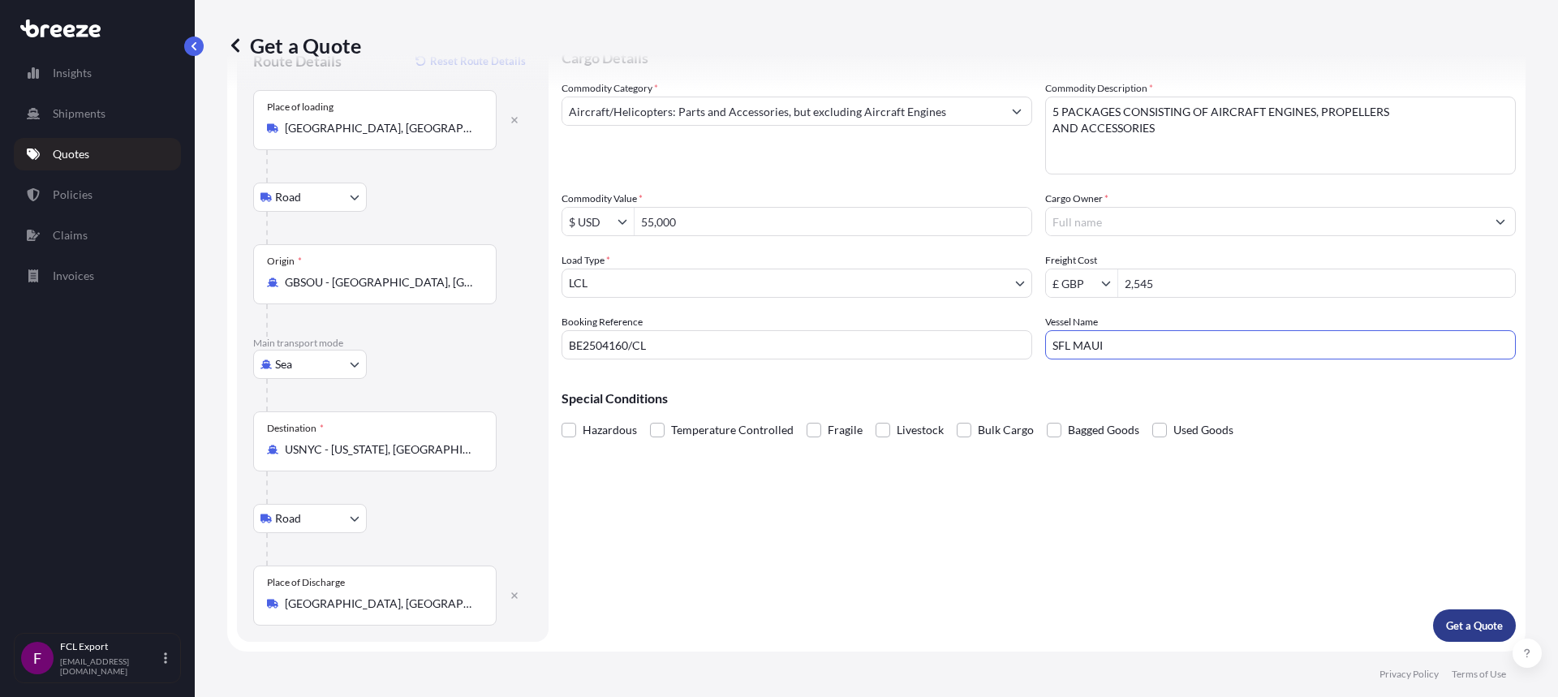
type input "SFL MAUI"
click at [1457, 629] on p "Get a Quote" at bounding box center [1474, 626] width 57 height 16
click at [1090, 214] on input "Cargo Owner *" at bounding box center [1266, 221] width 440 height 29
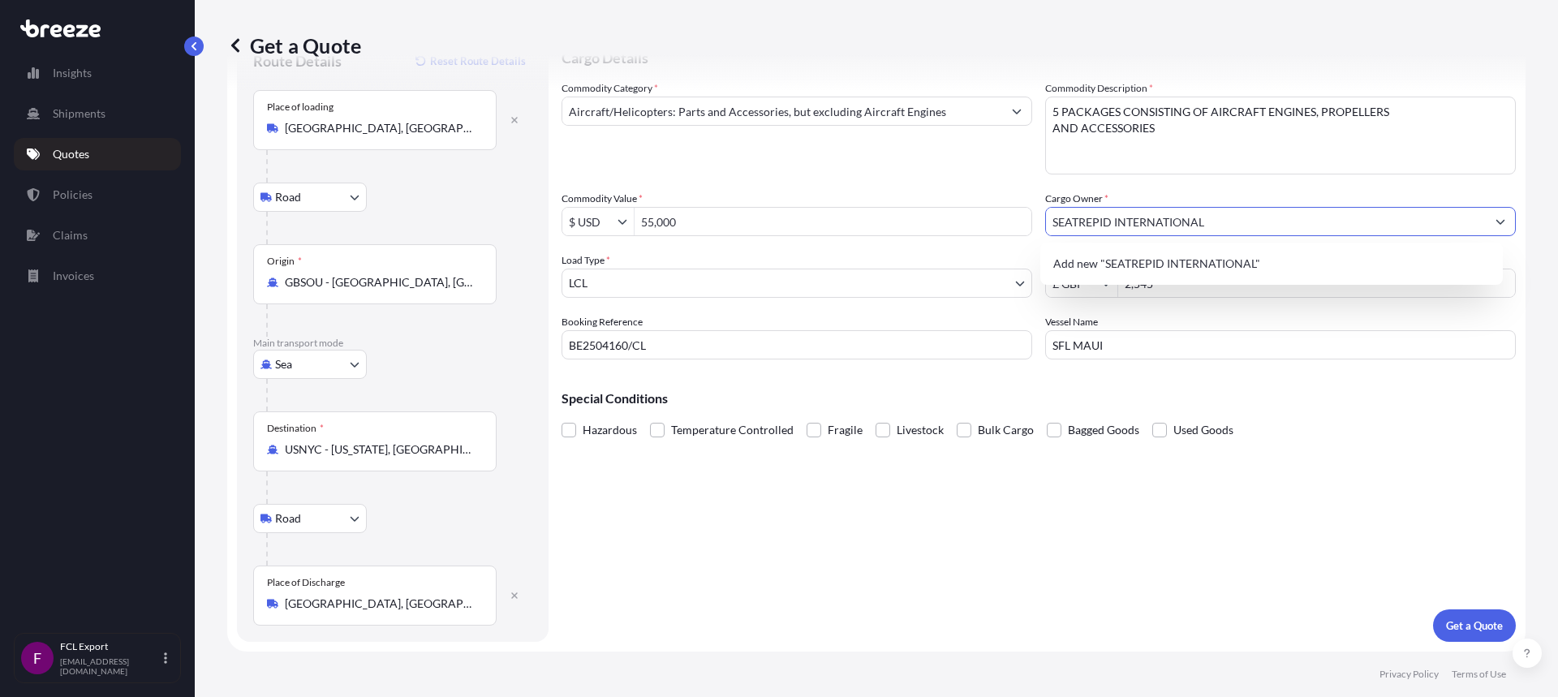
click at [1127, 492] on div "Cargo Details Commodity Category * Aircraft/Helicopters: Parts and Accessories,…" at bounding box center [1039, 337] width 954 height 610
drag, startPoint x: 1207, startPoint y: 216, endPoint x: 904, endPoint y: 203, distance: 302.9
click at [904, 203] on div "Commodity Category * Aircraft/Helicopters: Parts and Accessories, but excluding…" at bounding box center [1039, 219] width 954 height 279
type input "[PERSON_NAME]"
click at [1147, 181] on div "Commodity Category * Aircraft/Helicopters: Parts and Accessories, but excluding…" at bounding box center [1039, 219] width 954 height 279
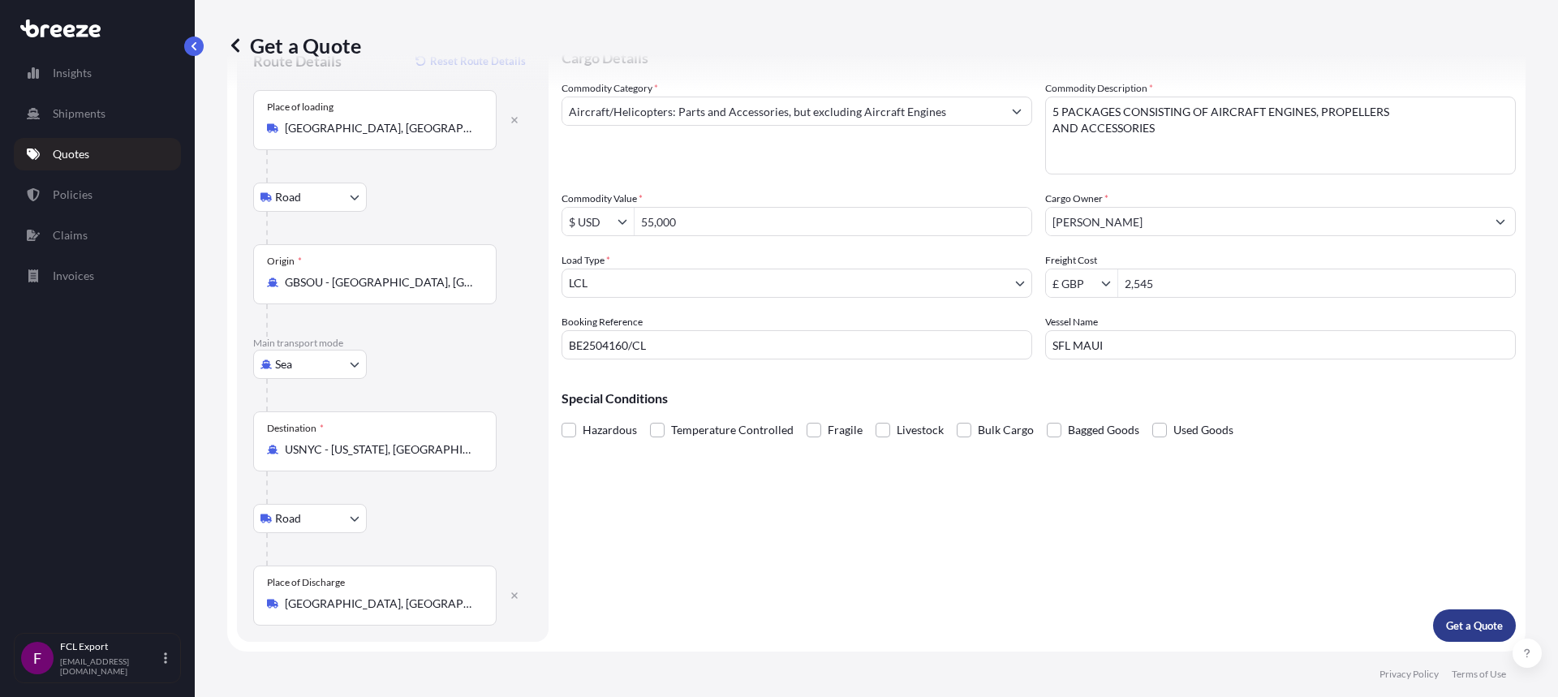
click at [1453, 633] on p "Get a Quote" at bounding box center [1474, 626] width 57 height 16
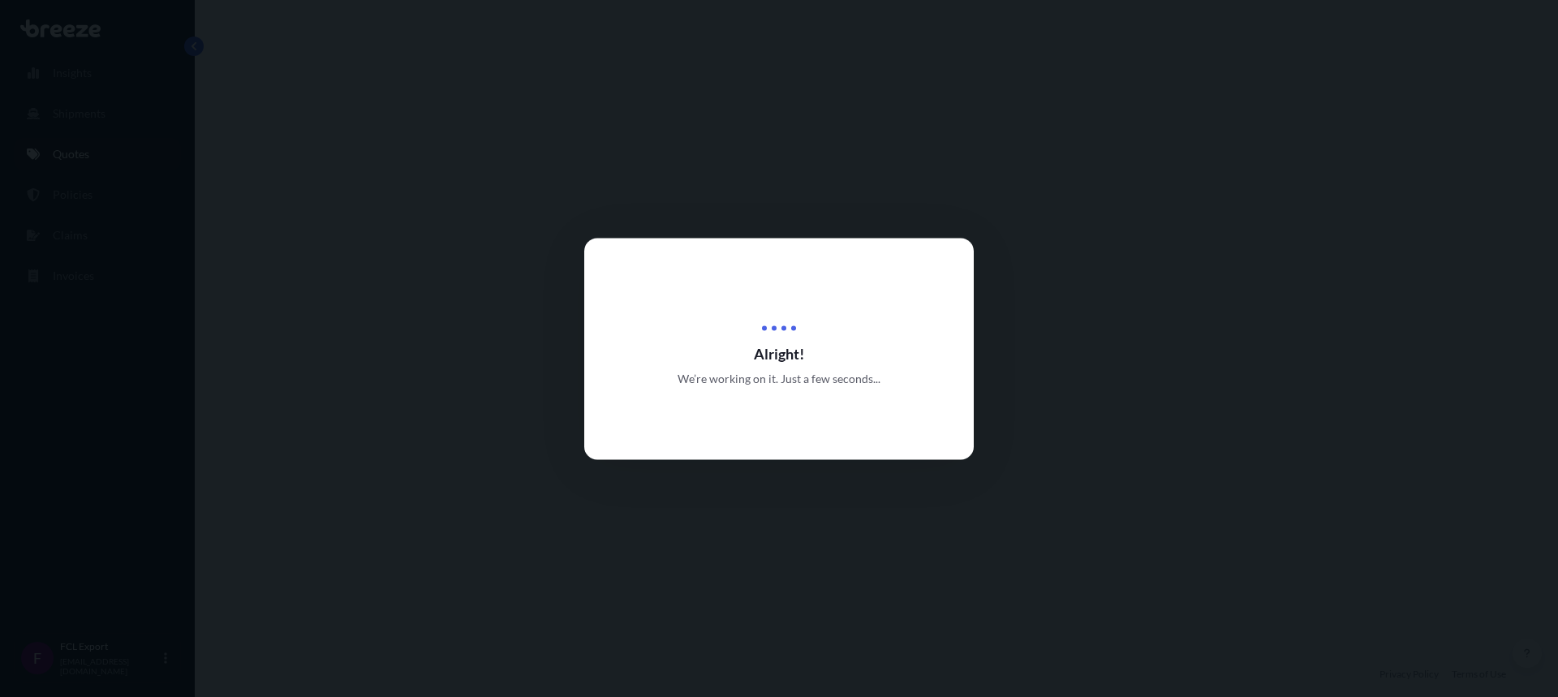
select select "Road"
select select "Sea"
select select "Road"
select select "1"
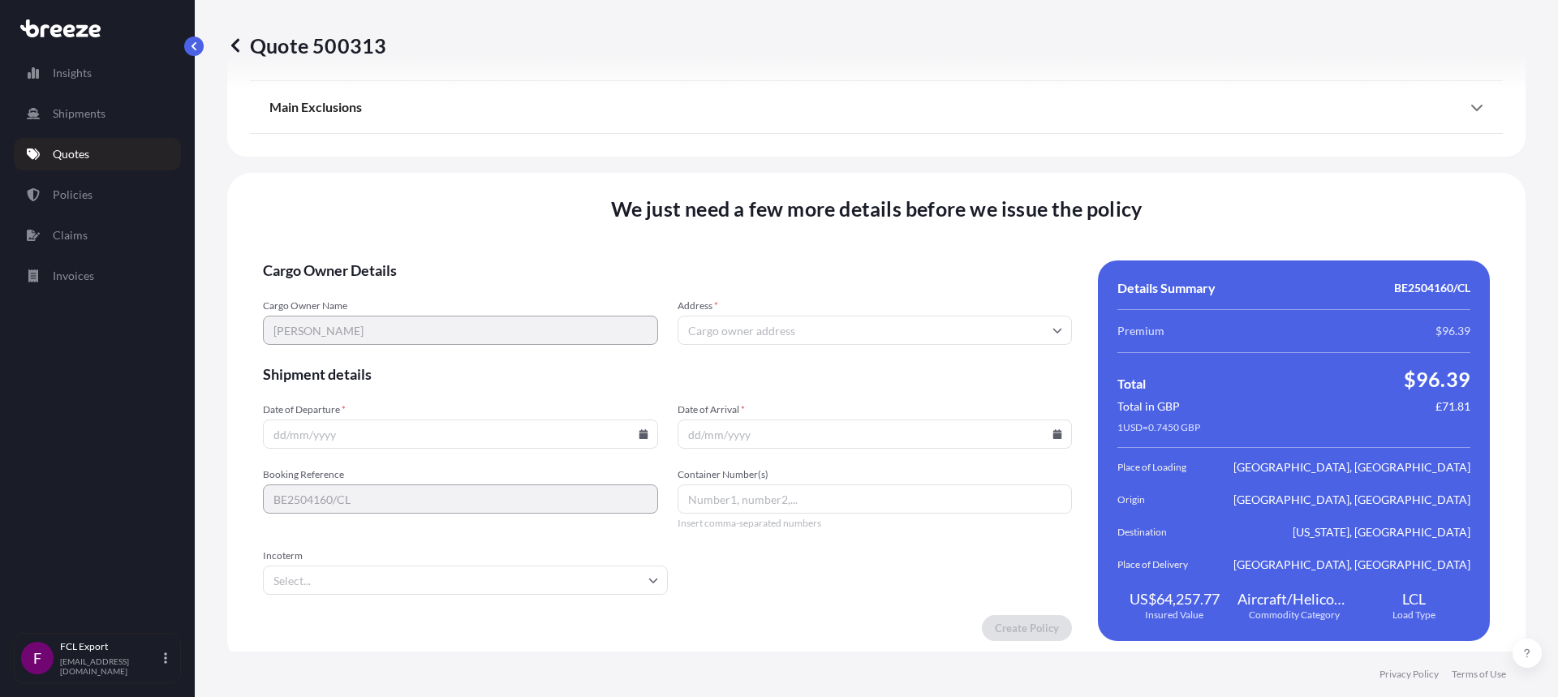
scroll to position [2201, 0]
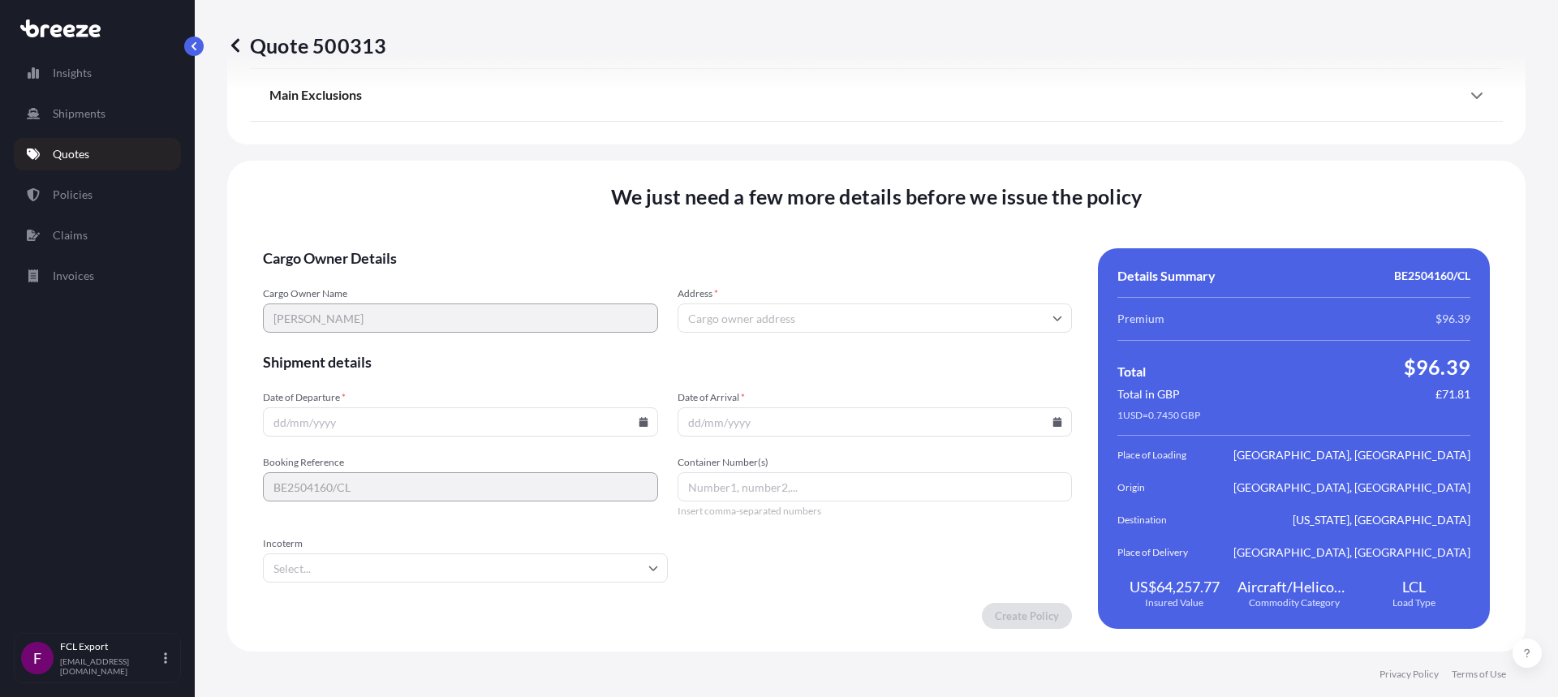
click at [749, 308] on input "Address *" at bounding box center [875, 317] width 395 height 29
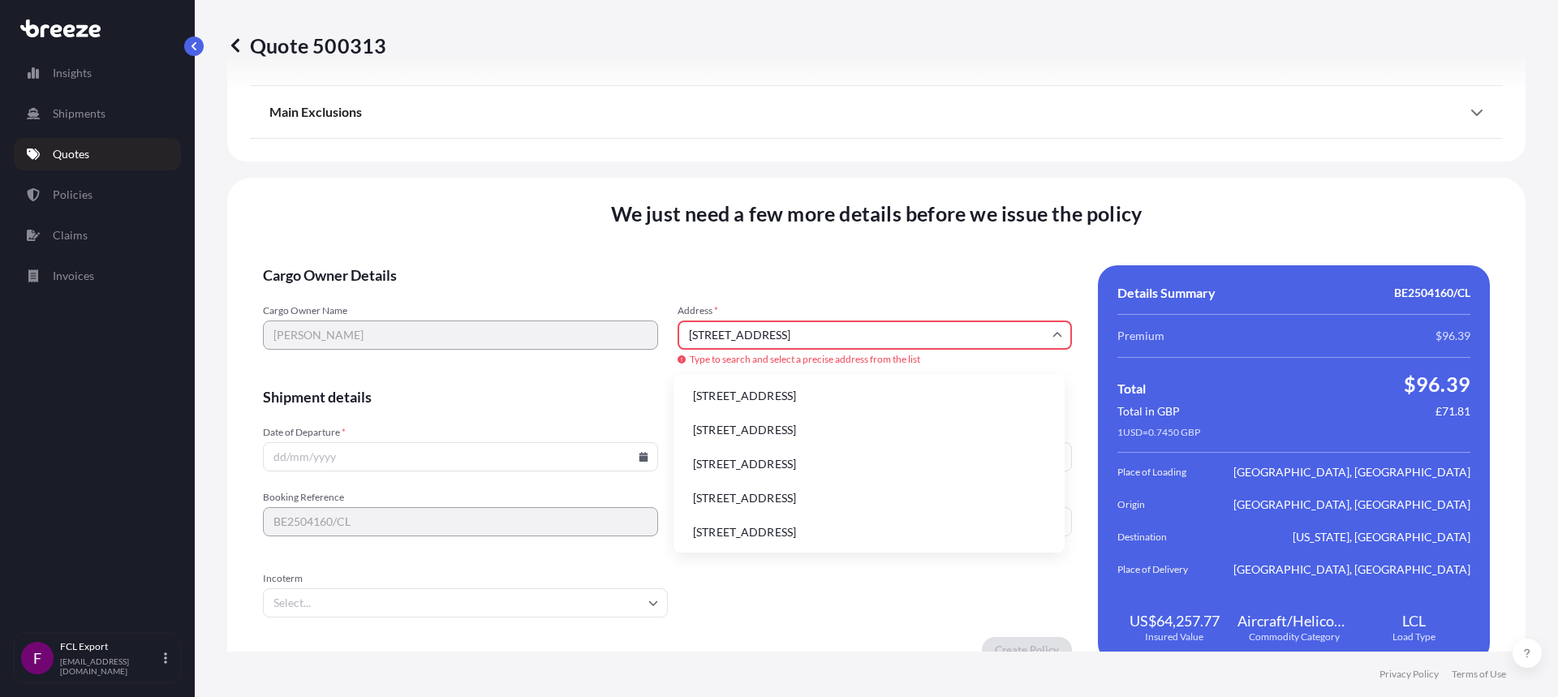
click at [788, 398] on li "[STREET_ADDRESS]" at bounding box center [869, 396] width 378 height 31
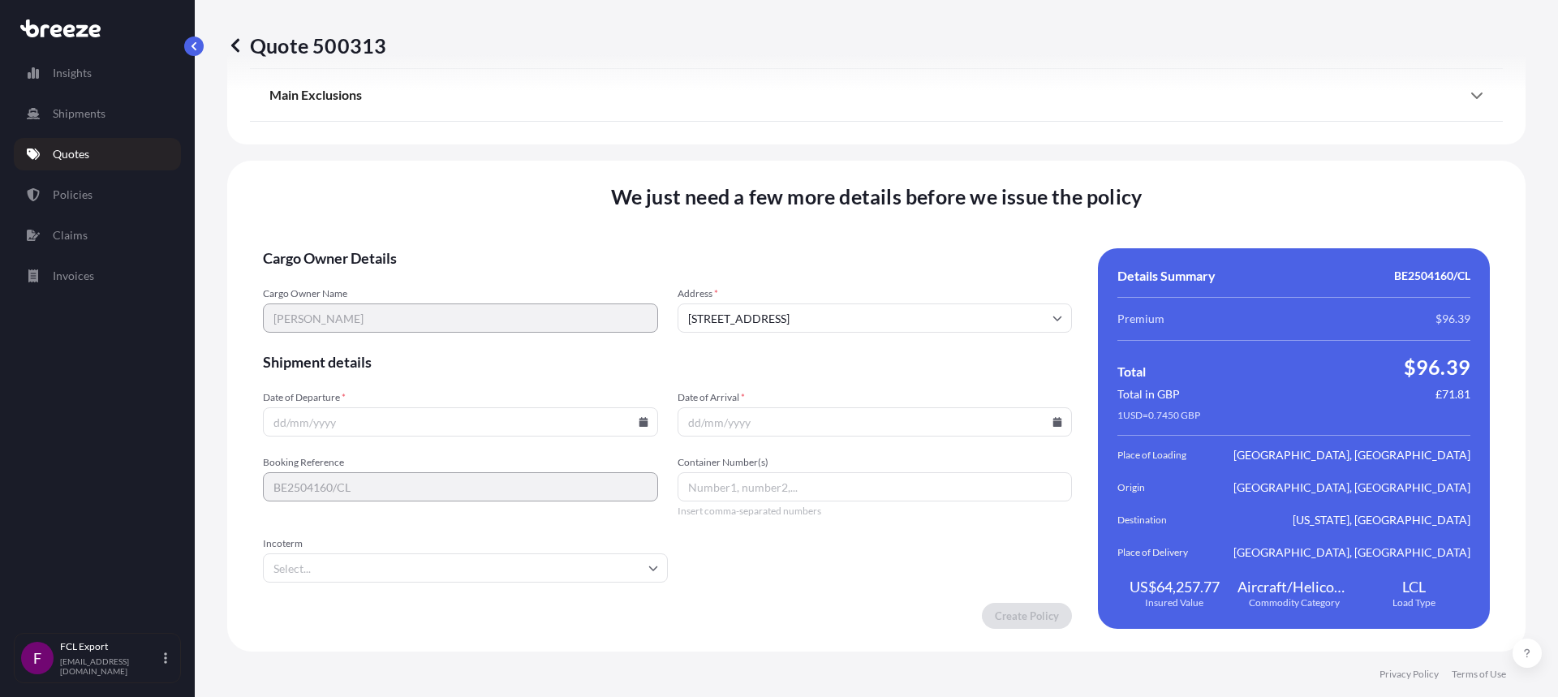
type input "[STREET_ADDRESS]"
click at [310, 420] on input "Date of Departure *" at bounding box center [460, 421] width 395 height 29
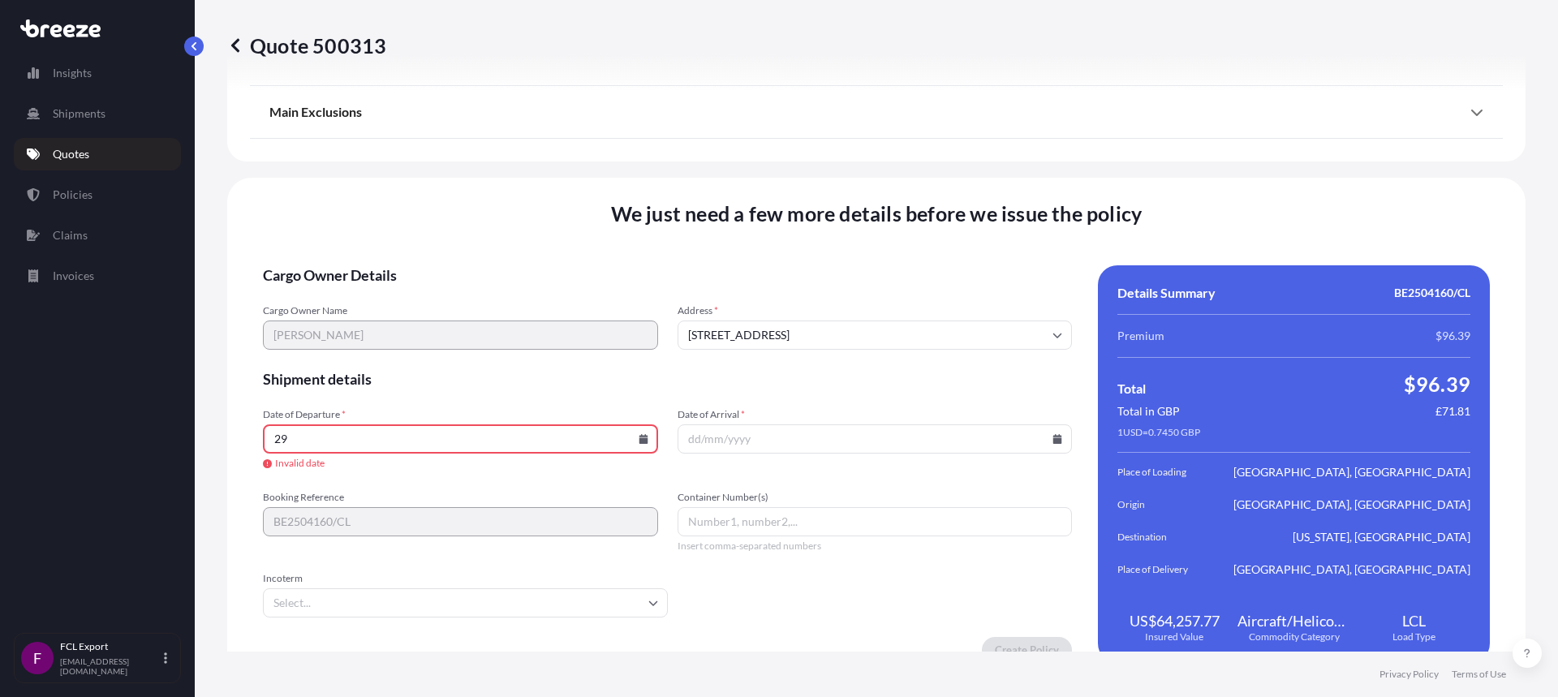
type input "2"
click at [642, 442] on icon at bounding box center [643, 439] width 9 height 10
click at [334, 350] on button "29" at bounding box center [345, 356] width 26 height 26
type input "[DATE]"
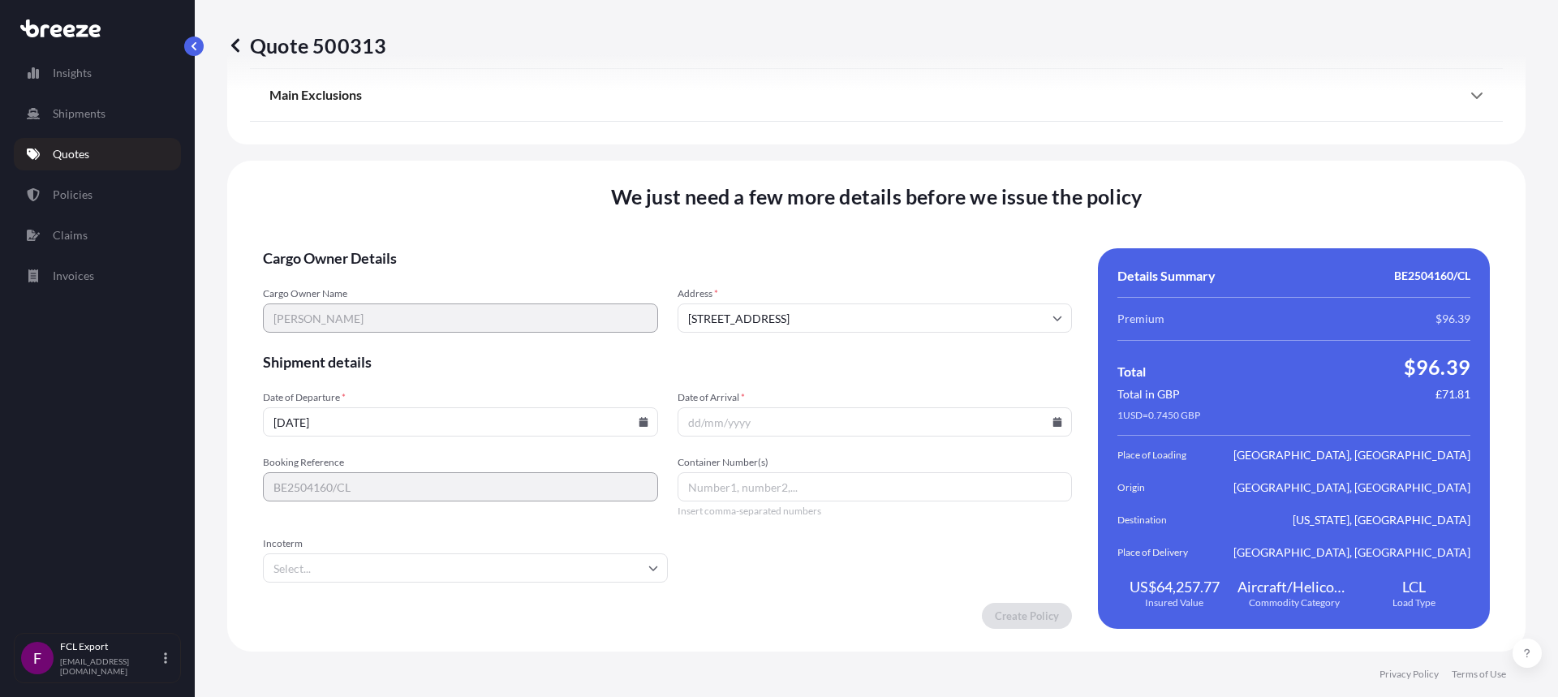
click at [720, 424] on input "Date of Arrival *" at bounding box center [875, 421] width 395 height 29
click at [1053, 424] on icon at bounding box center [1057, 422] width 9 height 10
click at [977, 141] on button at bounding box center [979, 149] width 26 height 26
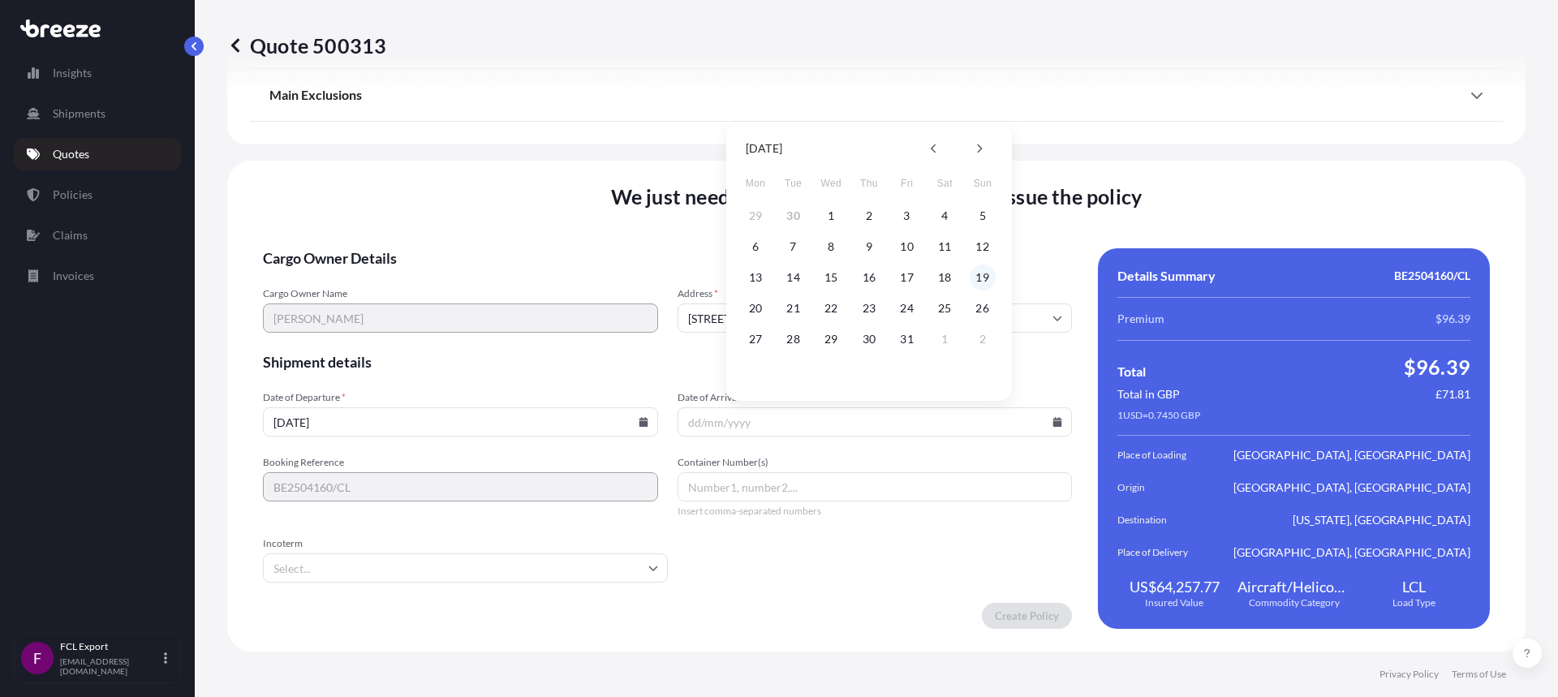
click at [979, 277] on button "19" at bounding box center [983, 278] width 26 height 26
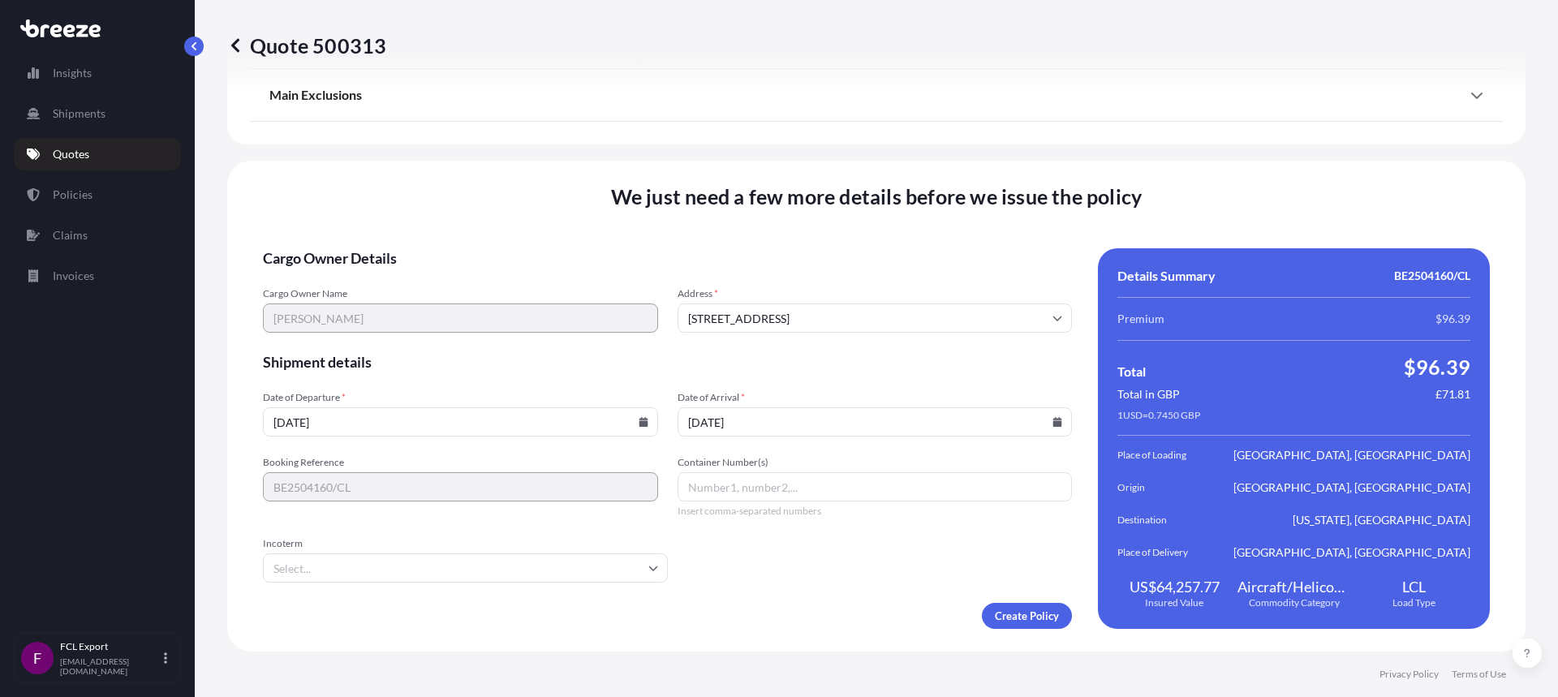
type input "[DATE]"
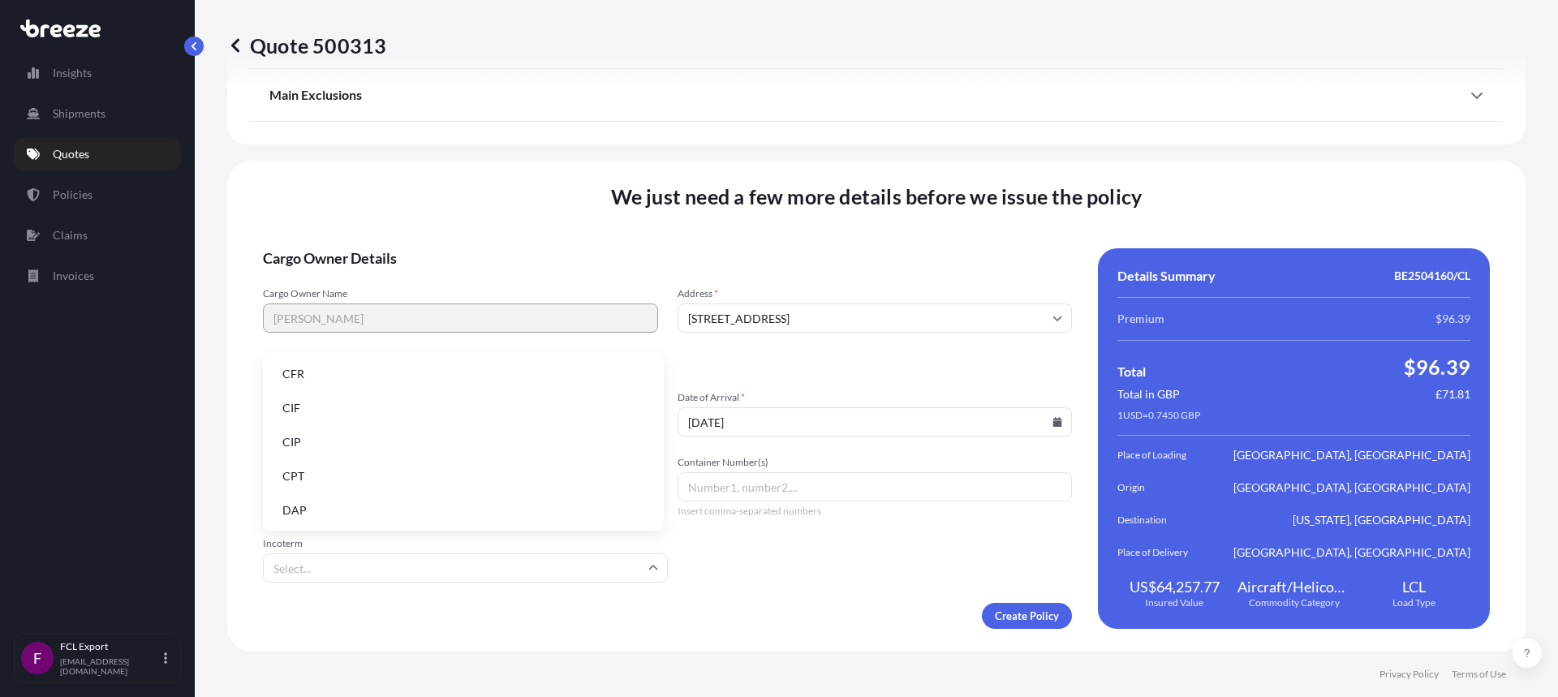
click at [586, 568] on input "Incoterm" at bounding box center [465, 567] width 405 height 29
click at [319, 471] on li "DDP" at bounding box center [463, 463] width 388 height 31
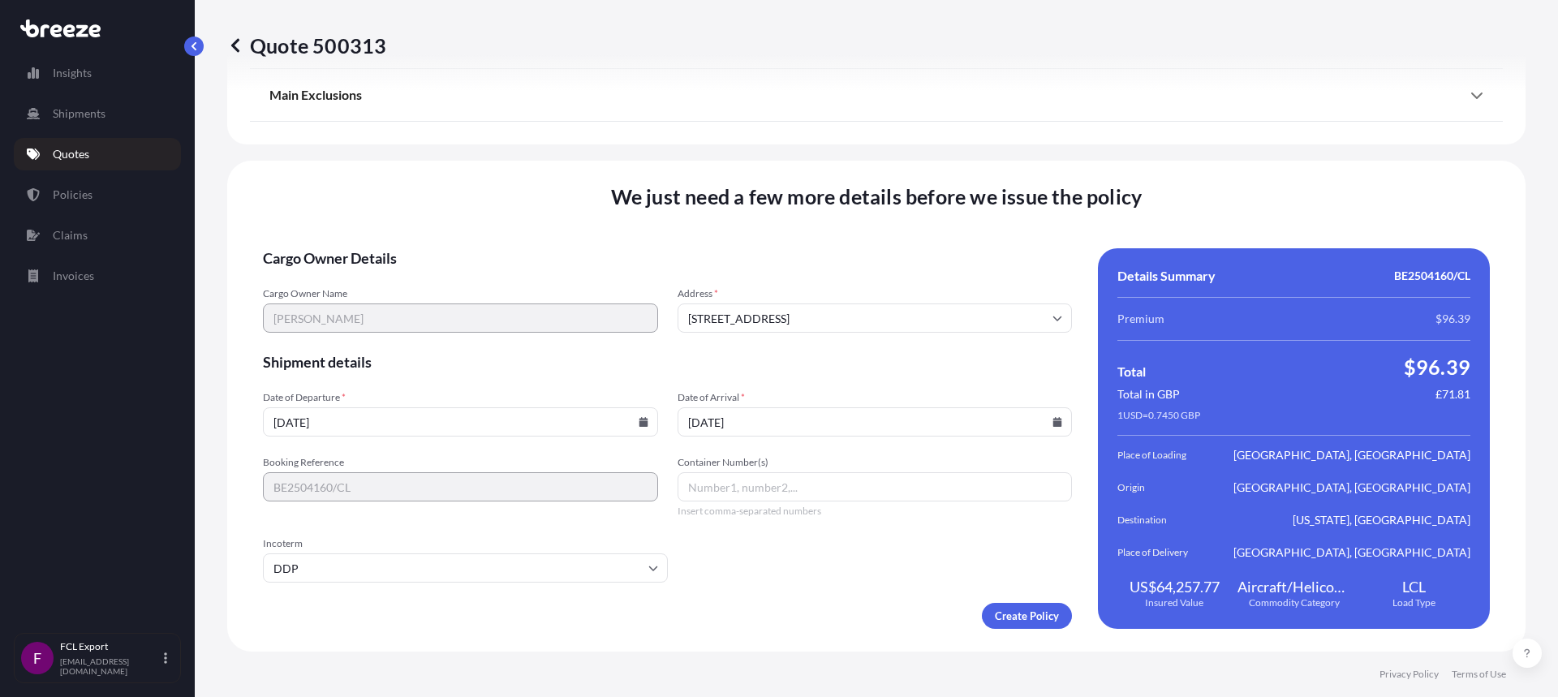
click at [786, 617] on div "Create Policy" at bounding box center [667, 616] width 809 height 26
click at [714, 488] on input "Container Number(s)" at bounding box center [875, 486] width 395 height 29
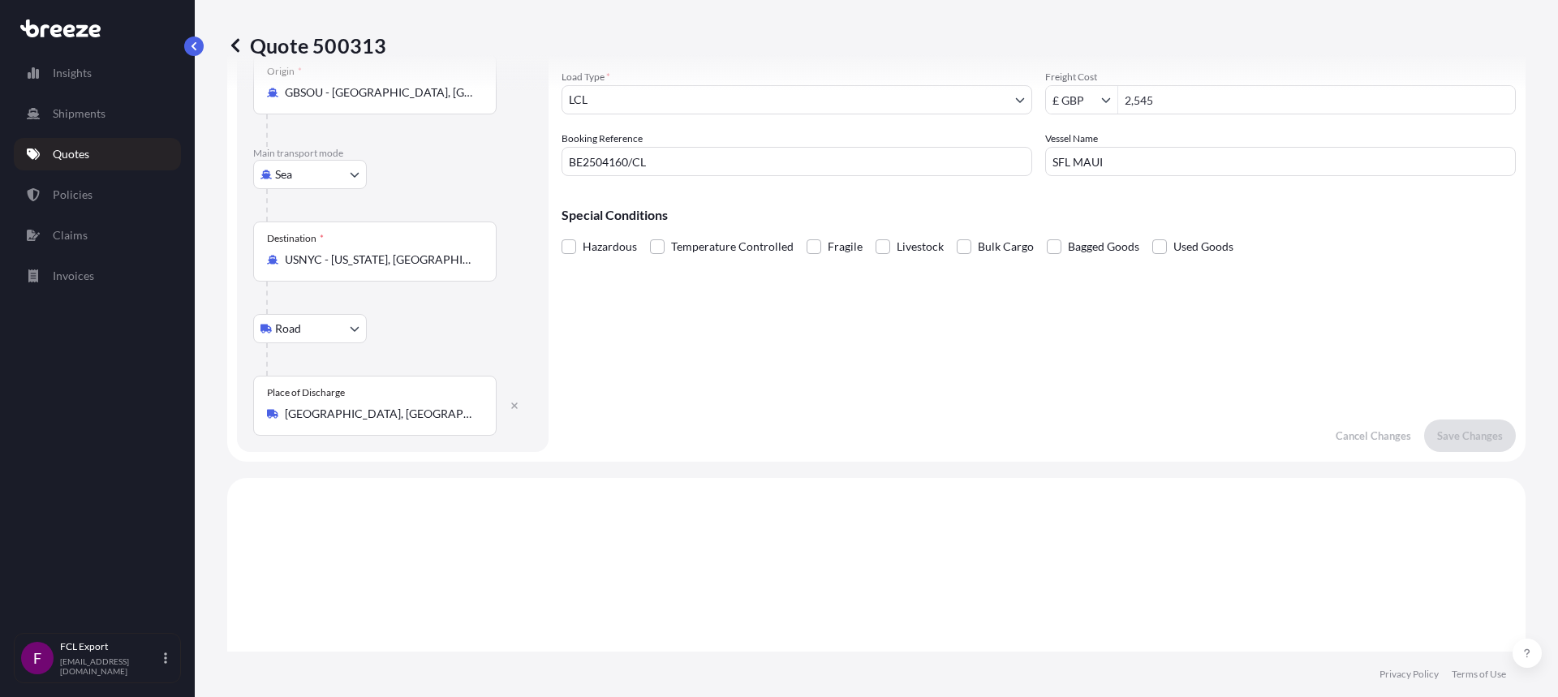
scroll to position [11, 0]
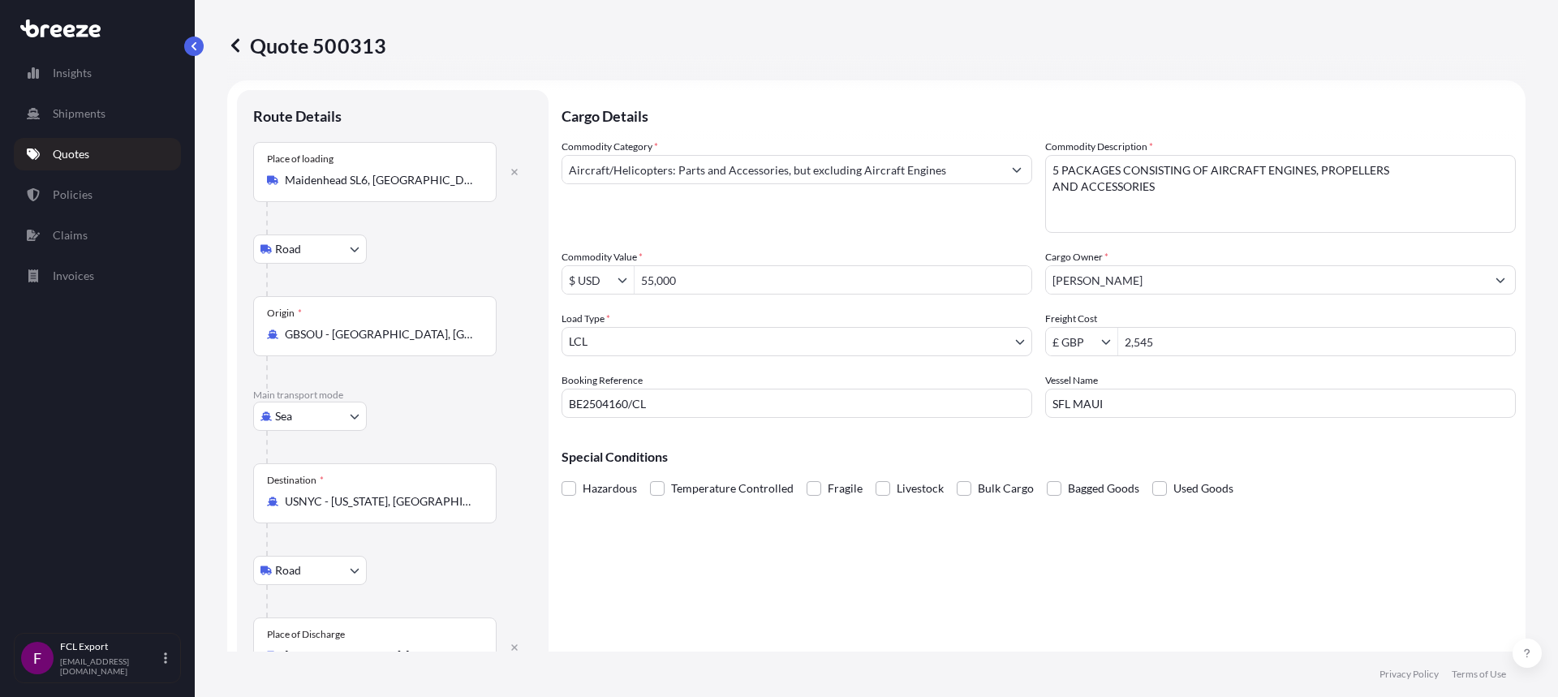
type input "HLBU2624891"
click at [612, 339] on body "Insights Shipments Quotes Policies Claims Invoices F FCL Export [EMAIL_ADDRESS]…" at bounding box center [779, 348] width 1558 height 697
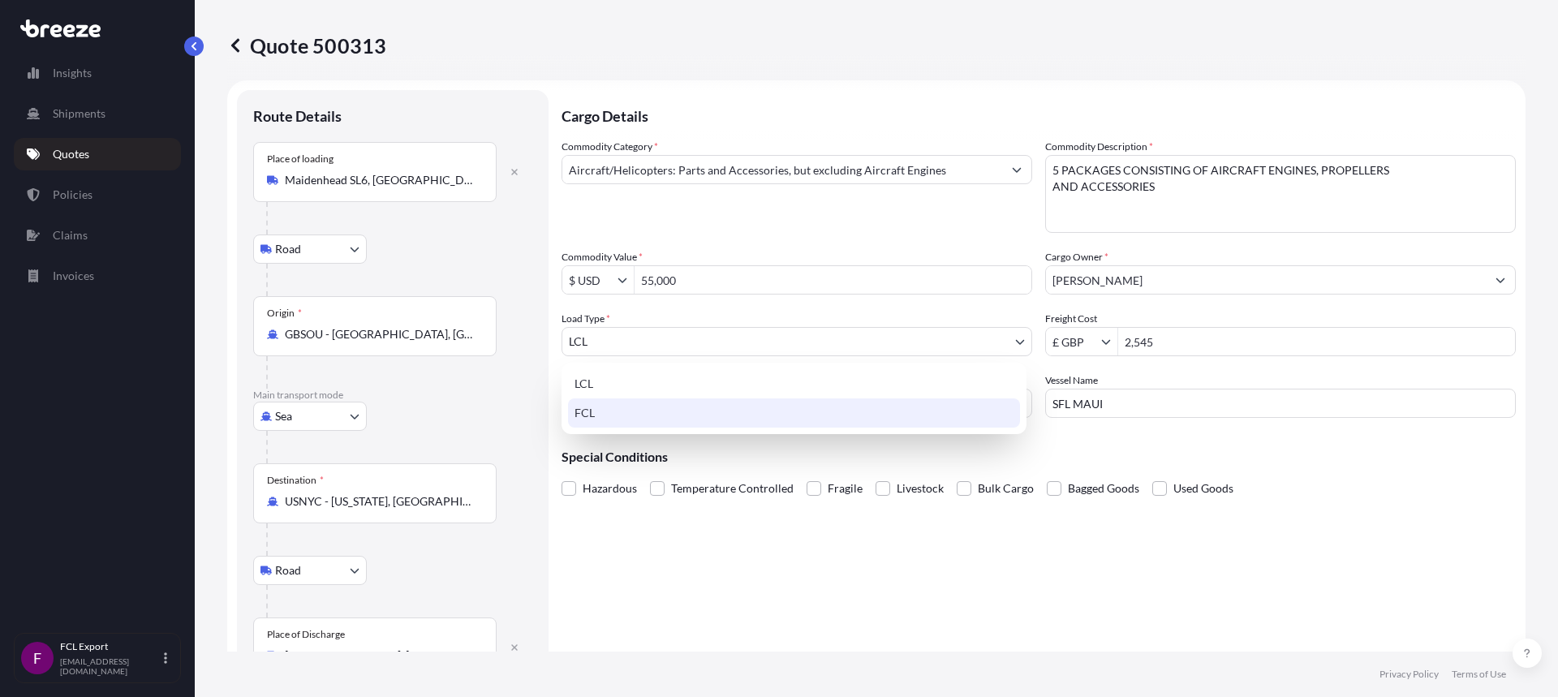
click at [590, 417] on div "FCL" at bounding box center [794, 412] width 452 height 29
select select "2"
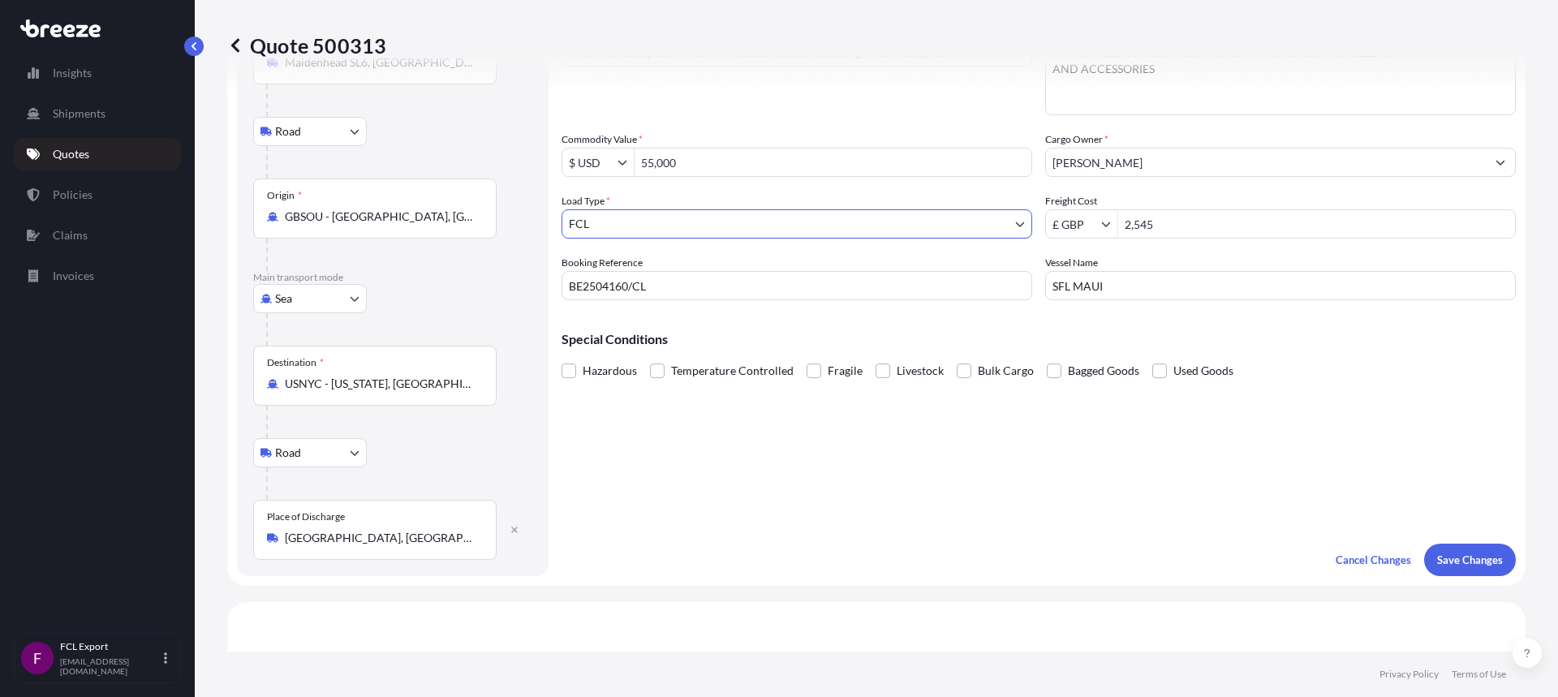
scroll to position [92, 0]
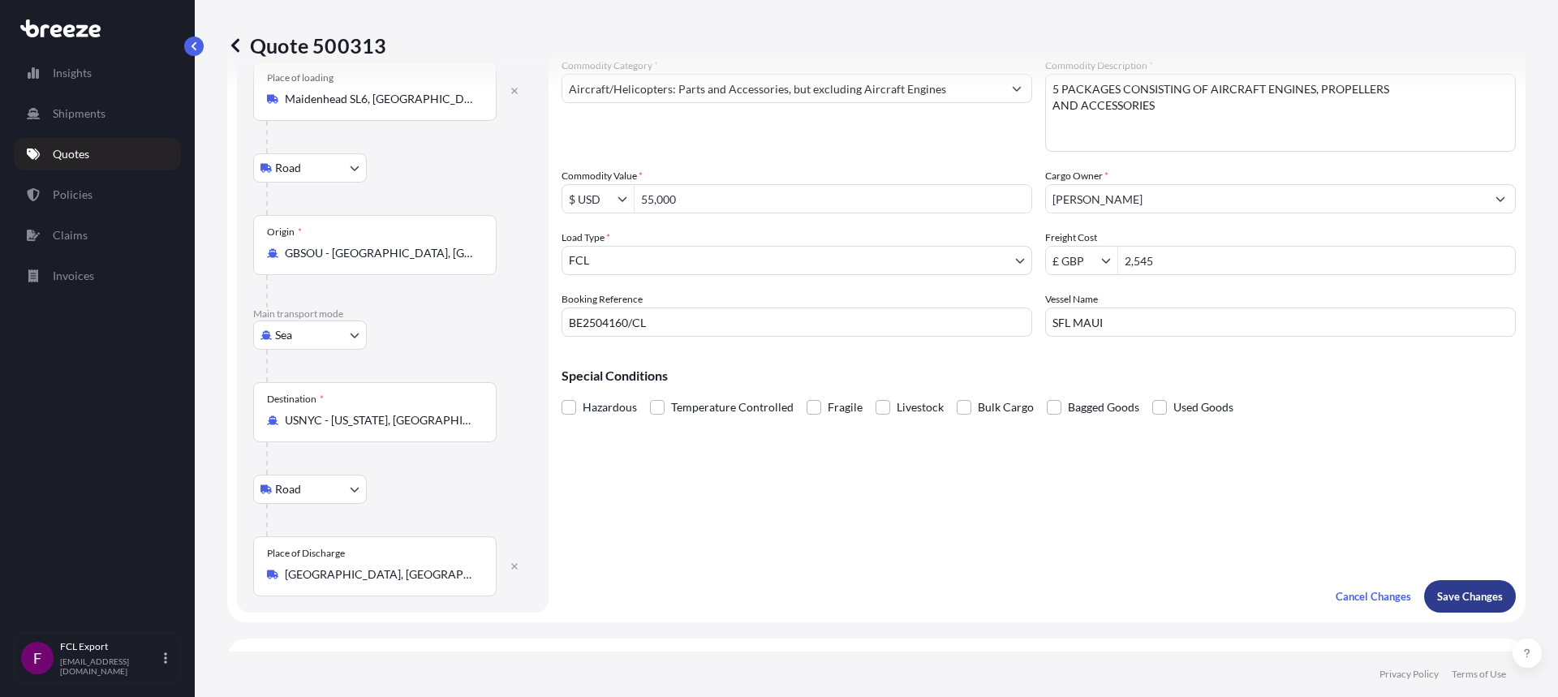
click at [1456, 604] on p "Save Changes" at bounding box center [1470, 596] width 66 height 16
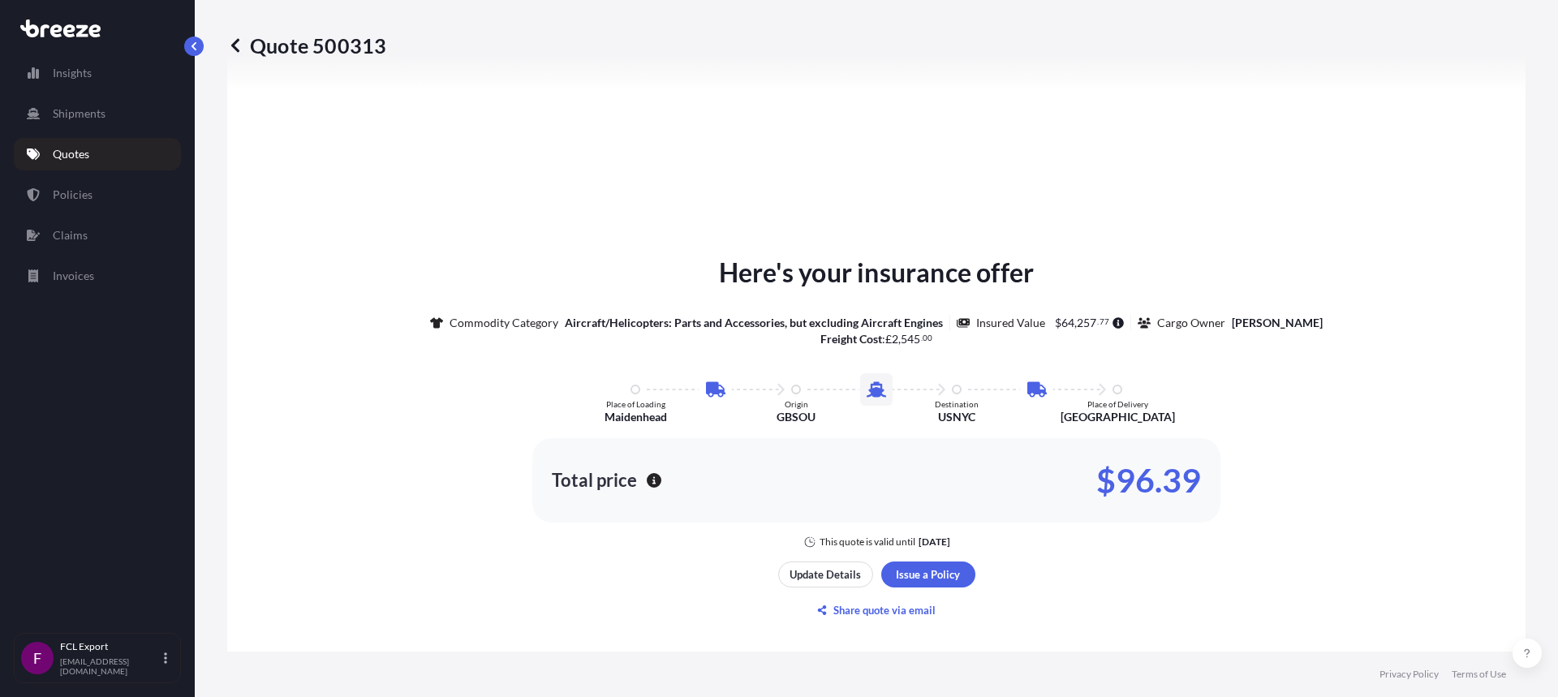
select select "Road"
select select "Sea"
select select "Road"
select select "2"
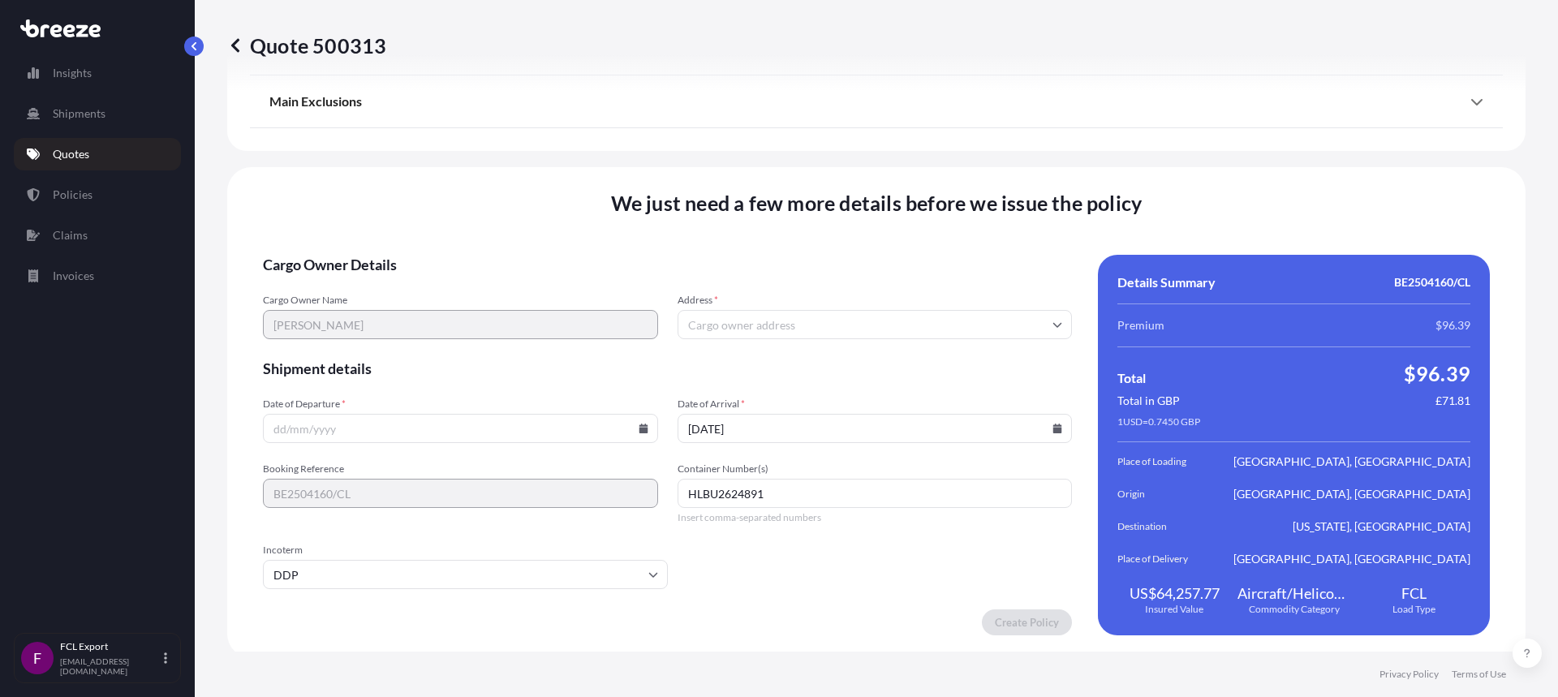
scroll to position [2201, 0]
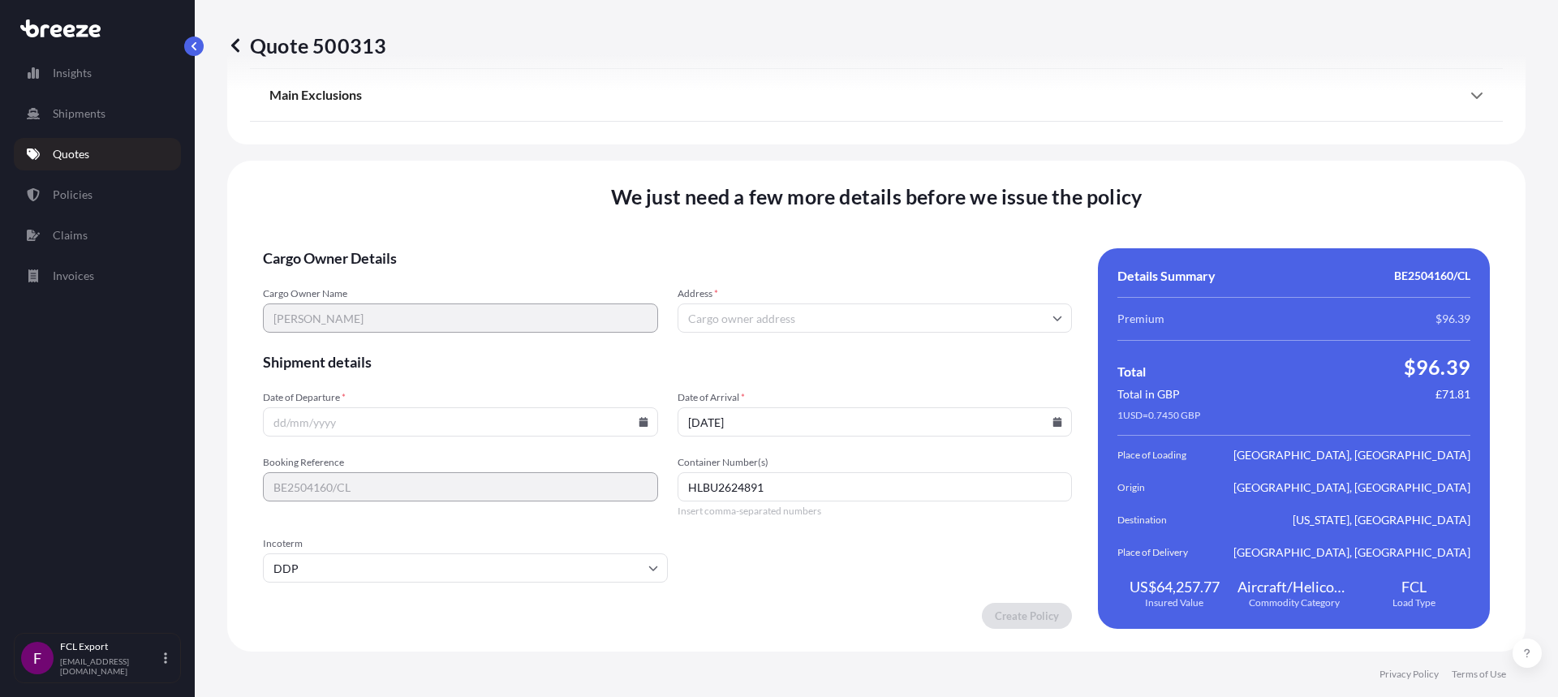
click at [700, 325] on input "Address *" at bounding box center [875, 317] width 395 height 29
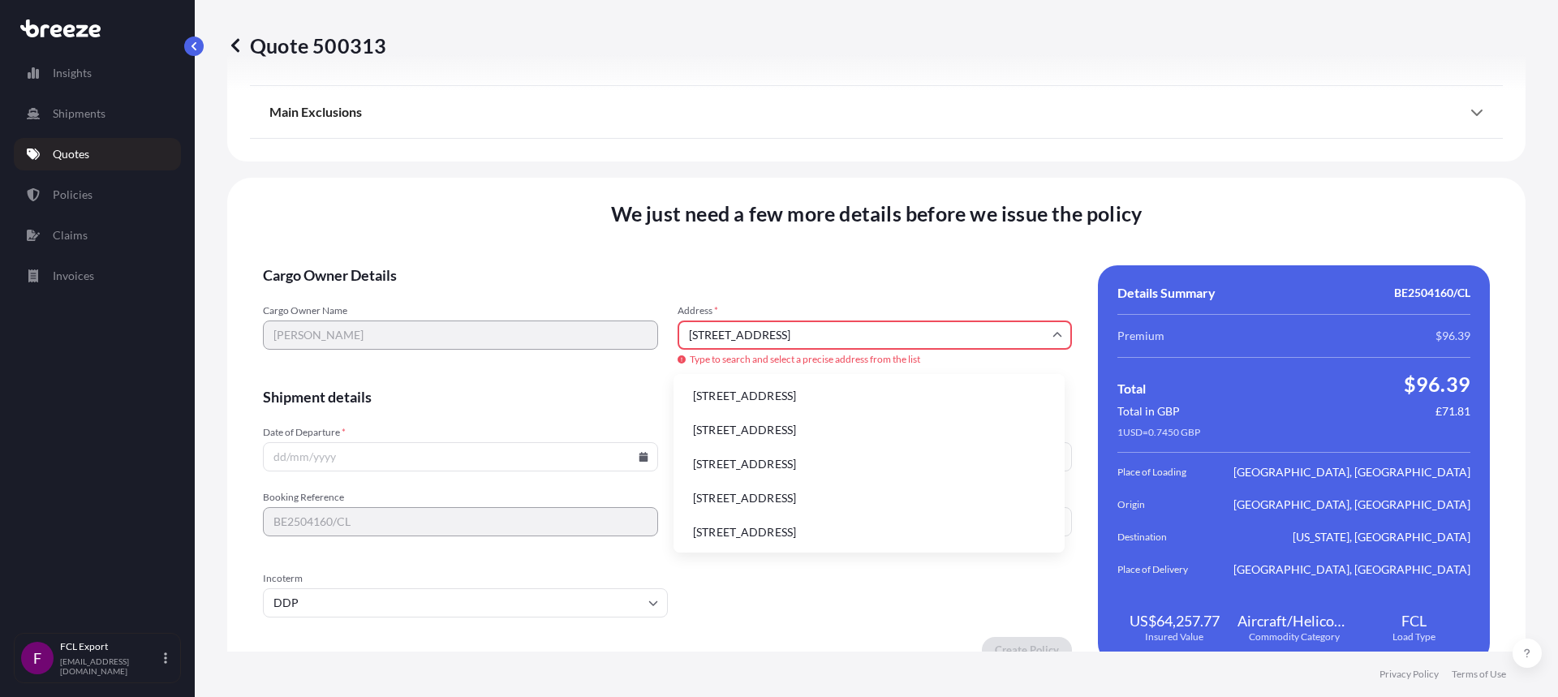
click at [750, 331] on input "[STREET_ADDRESS]" at bounding box center [875, 335] width 395 height 29
click at [764, 400] on li "[STREET_ADDRESS]" at bounding box center [869, 396] width 378 height 31
type input "[STREET_ADDRESS]"
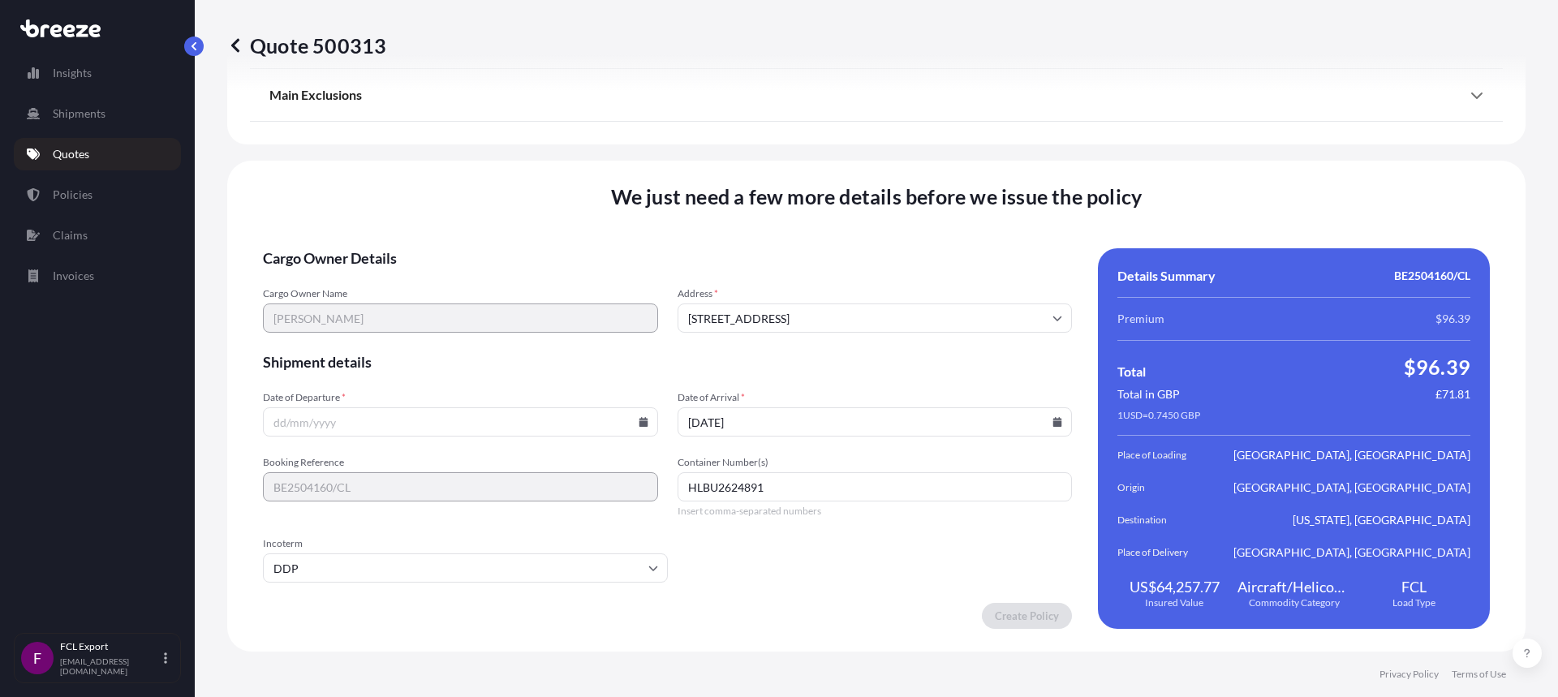
click at [366, 419] on input "Date of Departure *" at bounding box center [460, 421] width 395 height 29
click at [639, 426] on icon at bounding box center [643, 422] width 9 height 10
click at [346, 338] on button "29" at bounding box center [345, 339] width 26 height 26
type input "[DATE]"
click at [794, 601] on form "Cargo Owner Details Cargo Owner Name [PERSON_NAME] Address * [STREET_ADDRESS] S…" at bounding box center [667, 438] width 809 height 381
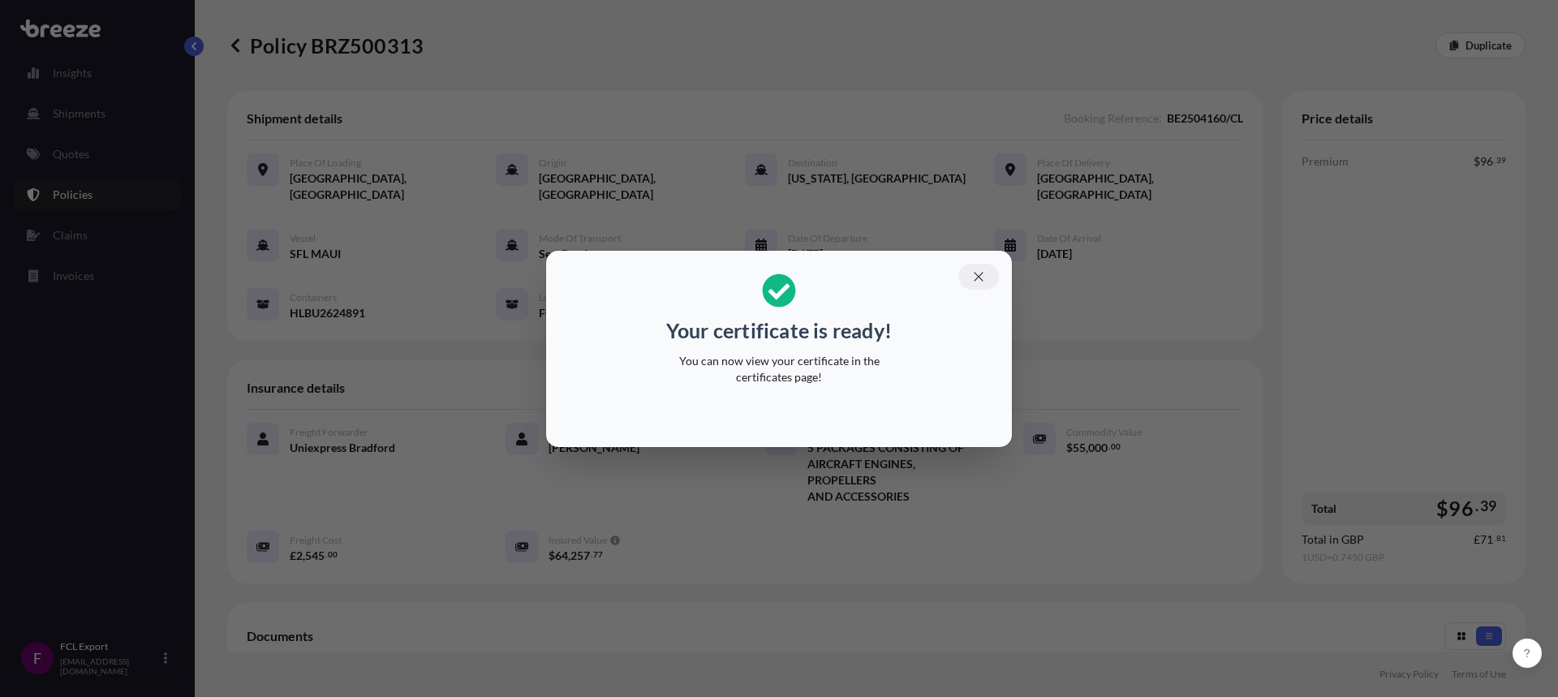
click at [996, 280] on button "button" at bounding box center [978, 277] width 41 height 26
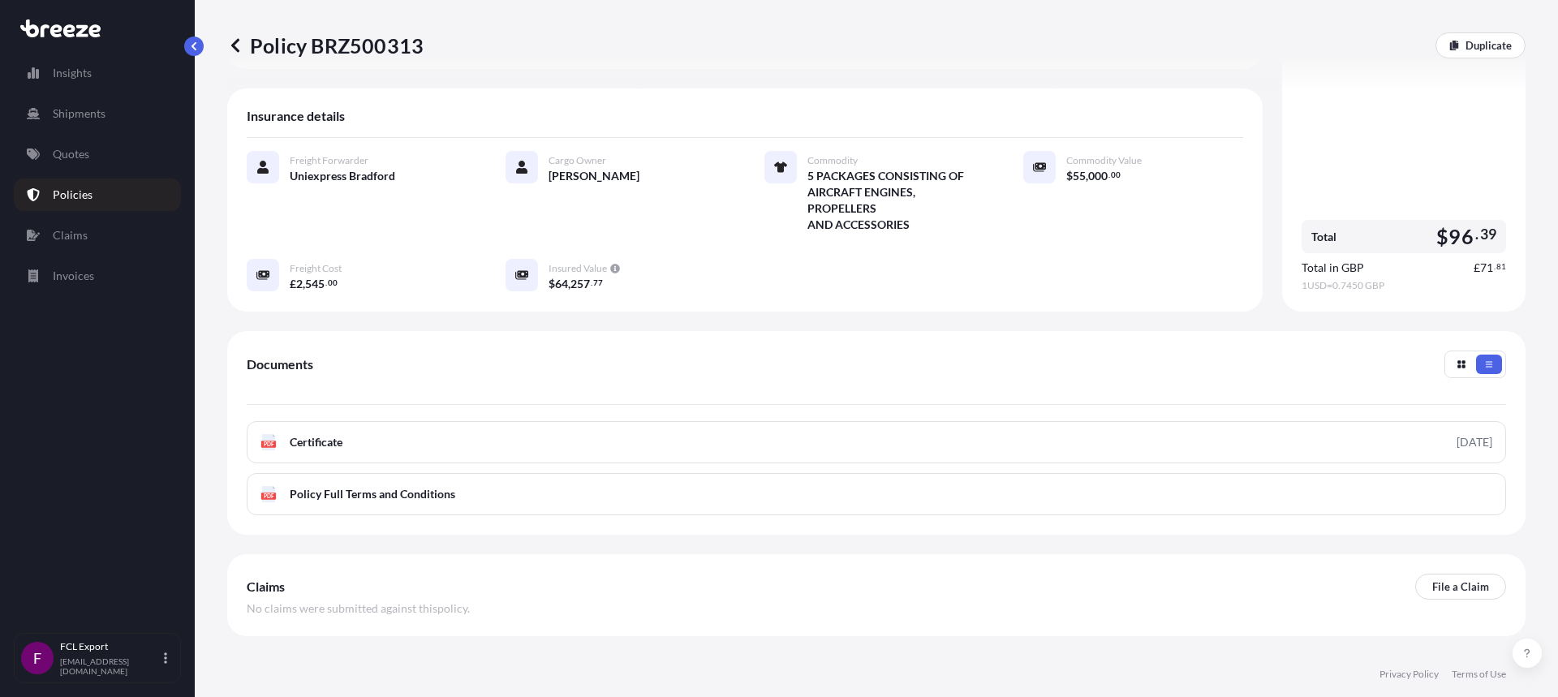
scroll to position [312, 0]
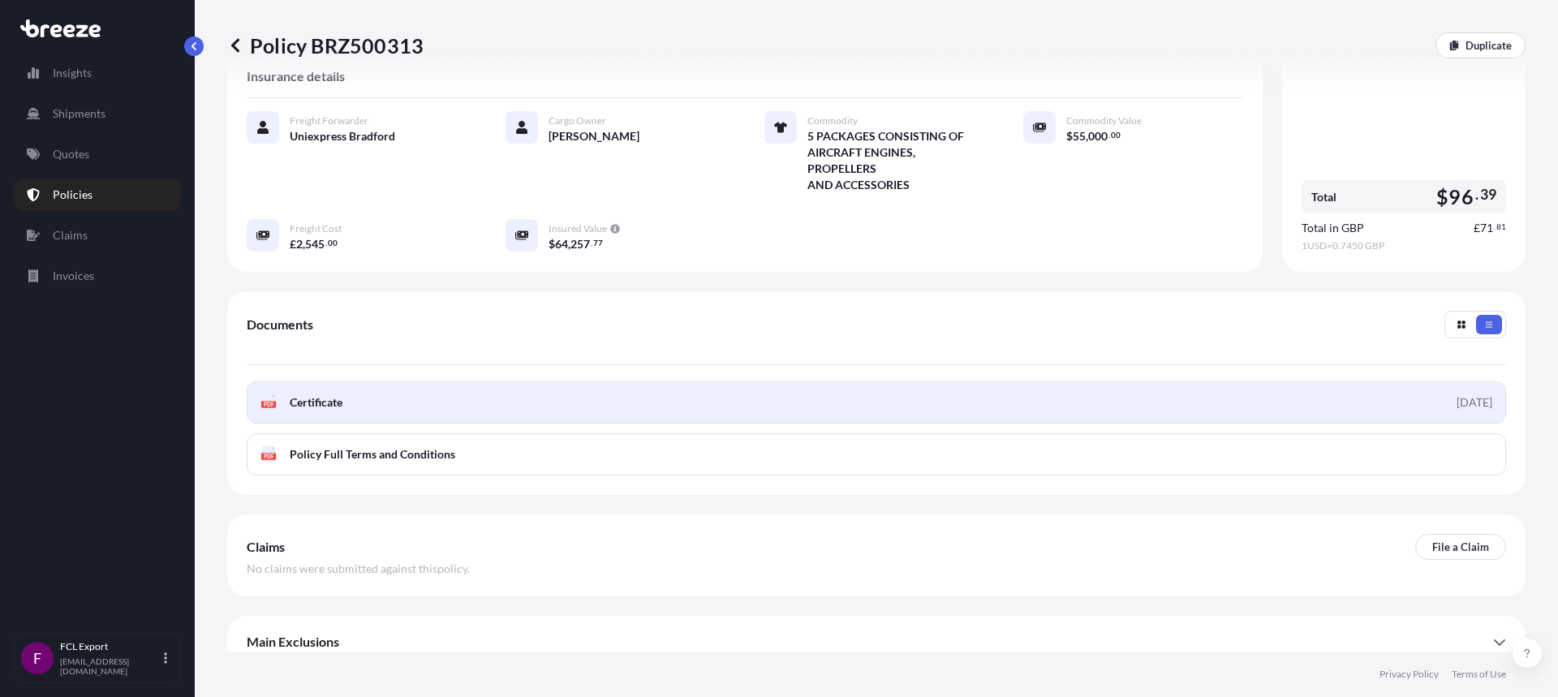
click at [409, 400] on link "PDF Certificate [DATE]" at bounding box center [876, 402] width 1259 height 42
